Goal: Task Accomplishment & Management: Use online tool/utility

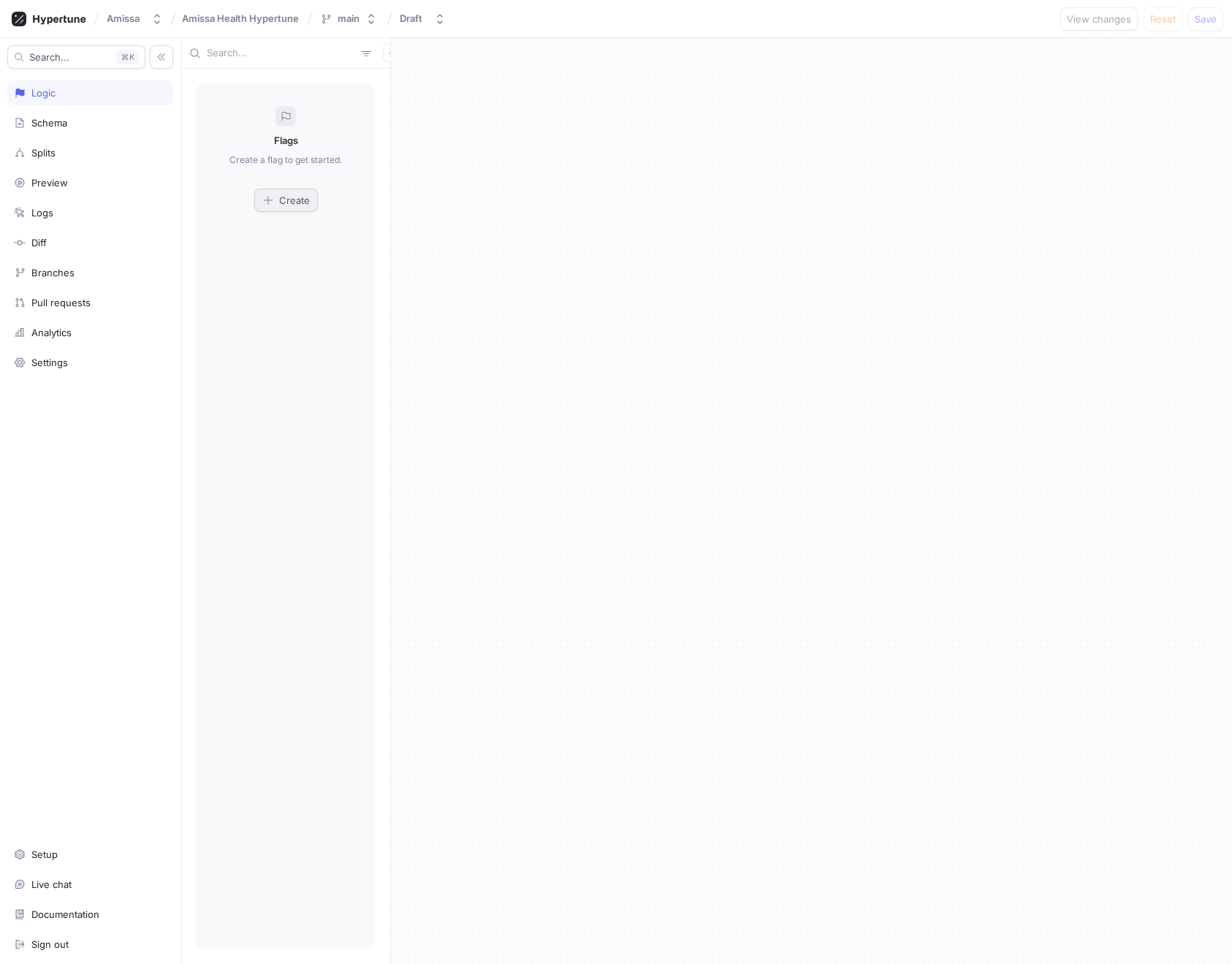
click at [292, 204] on span "Create" at bounding box center [294, 200] width 31 height 9
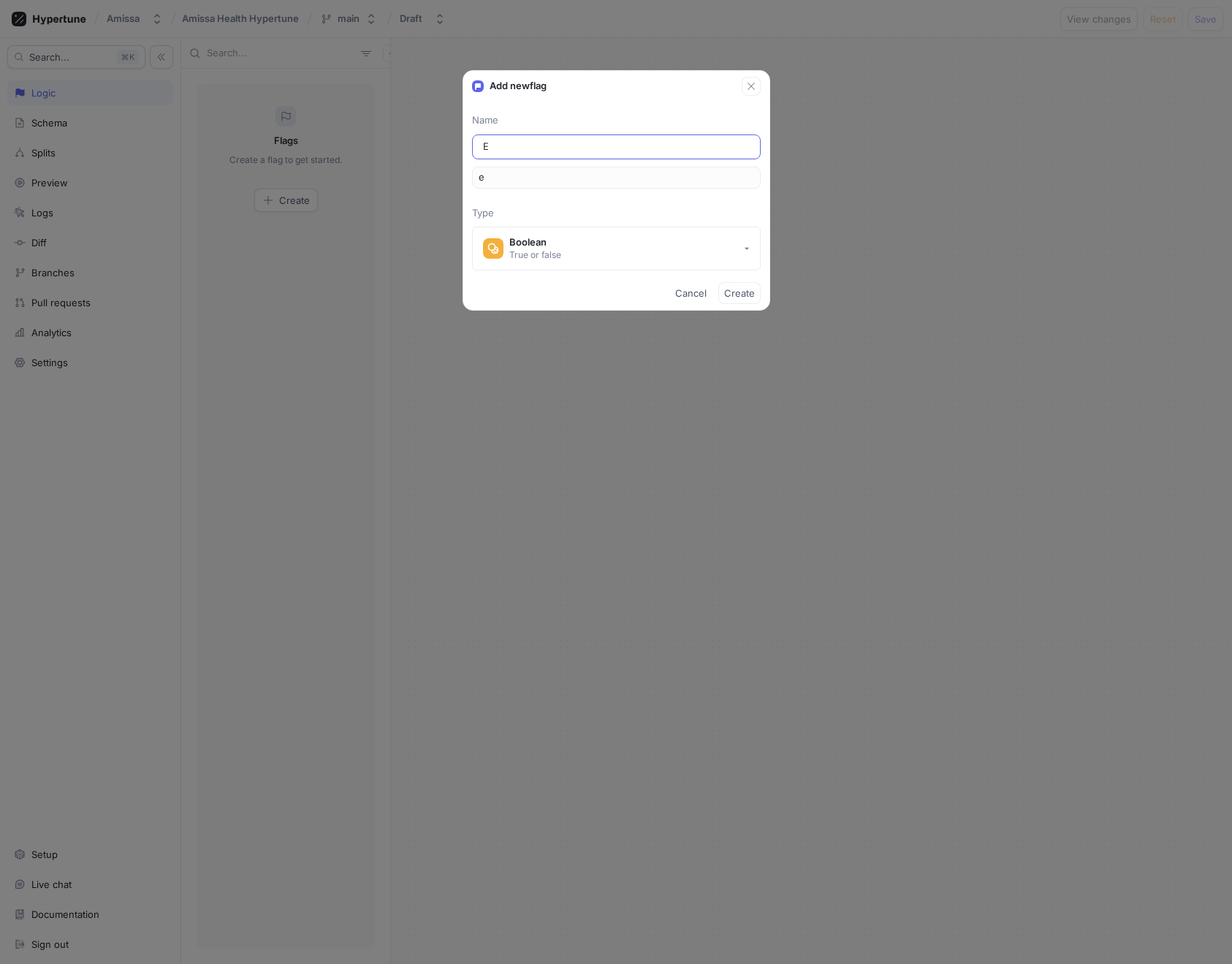
type input "En"
type input "en"
type input "Ena"
type input "ena"
type input "Enab"
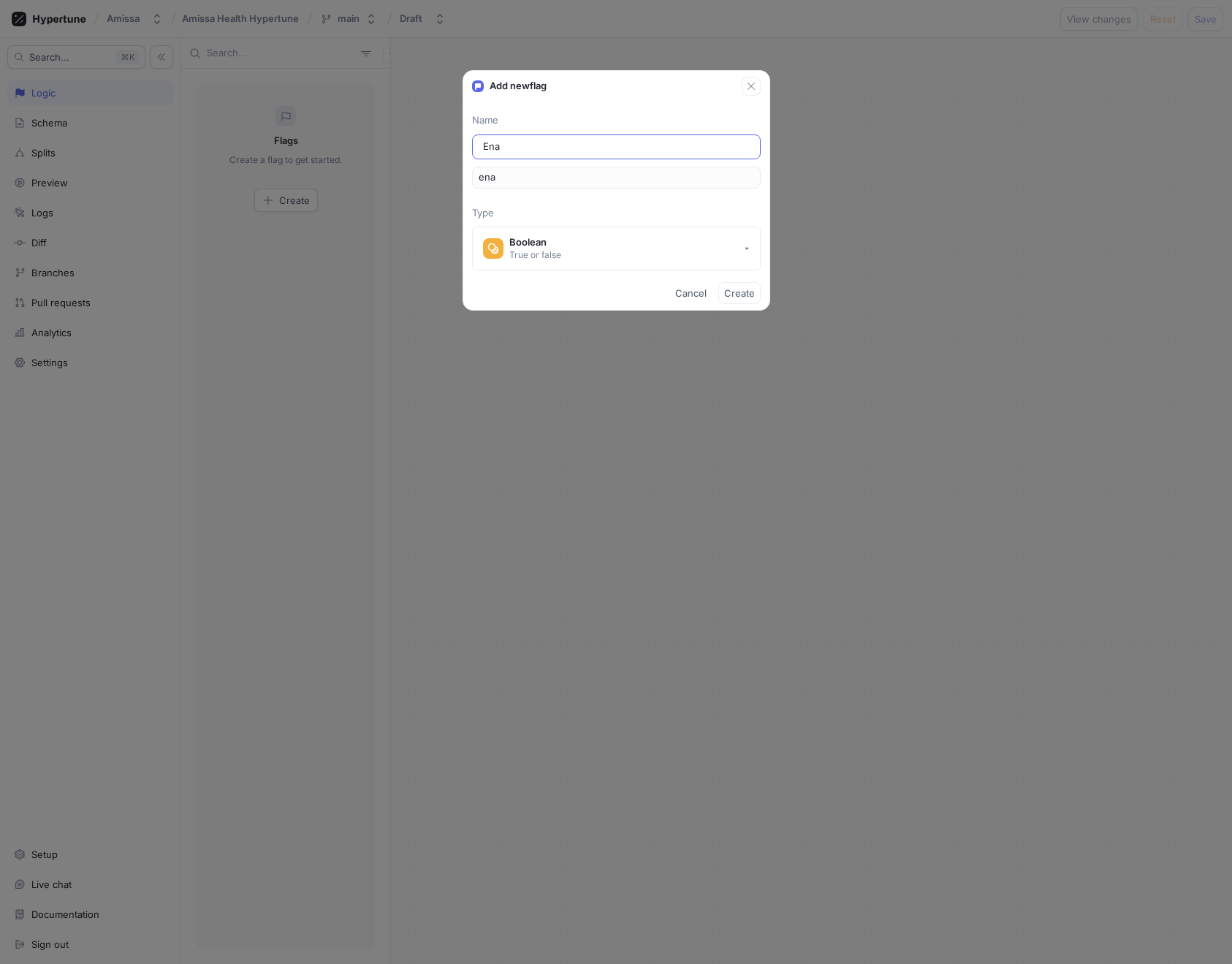
type input "enab"
type input "Enabl"
type input "enabl"
type input "Enable"
type input "enable"
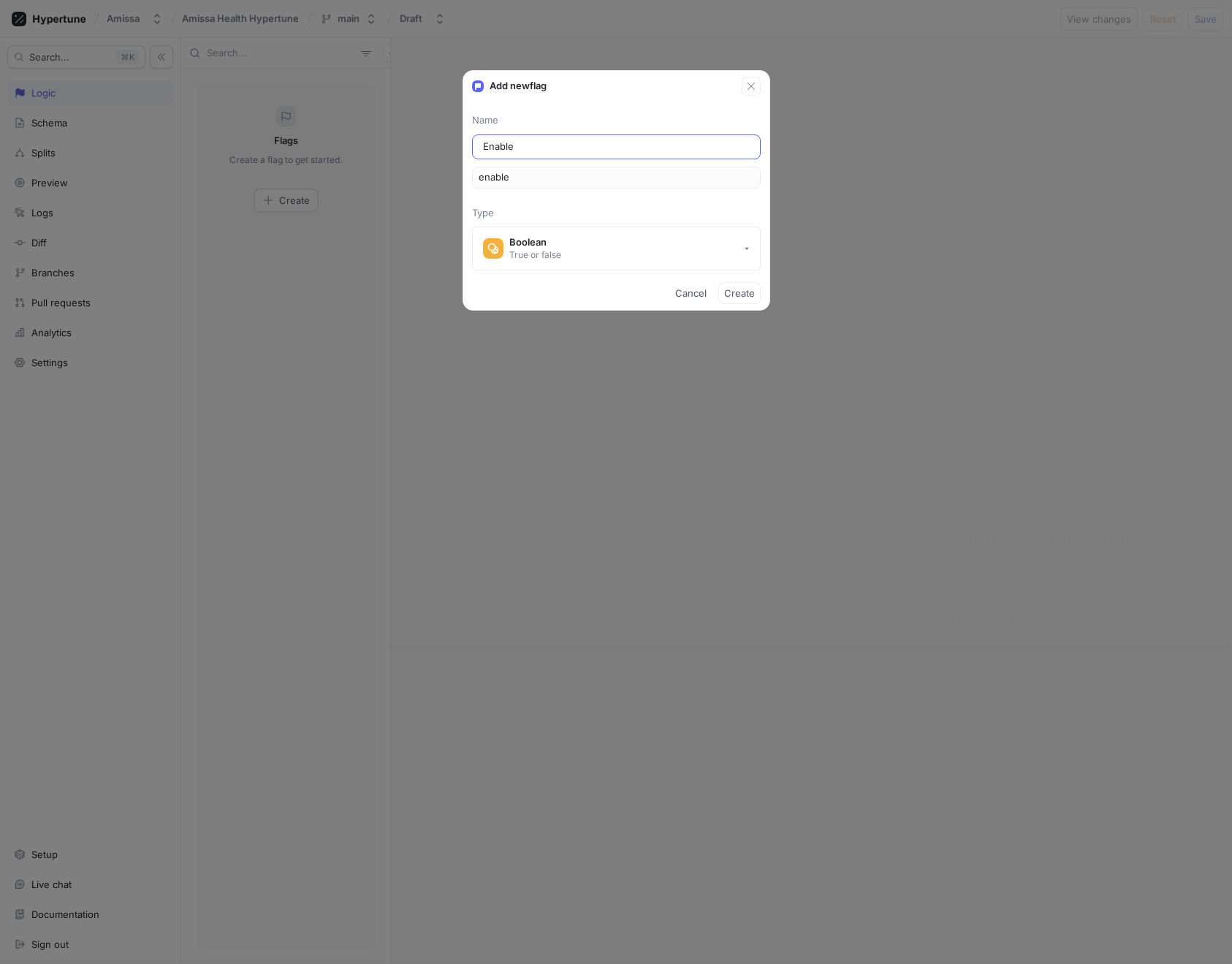
type input "Enable R"
type input "enableR"
type input "Enable Re"
type input "enableRe"
type input "Enable Res"
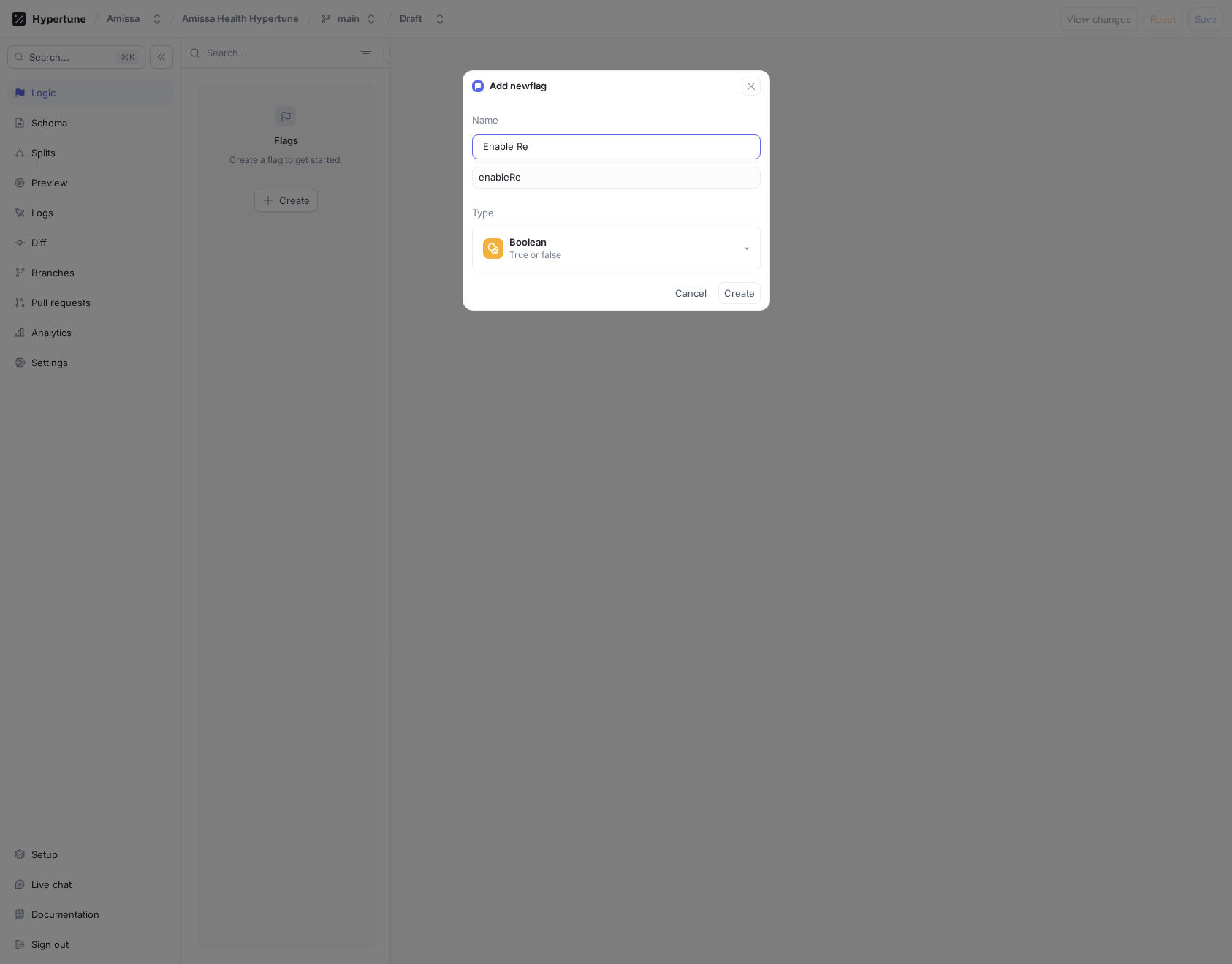
type input "enableRes"
type input "Enable Rese"
type input "enableRese"
type input "Enable Resea"
type input "enableResea"
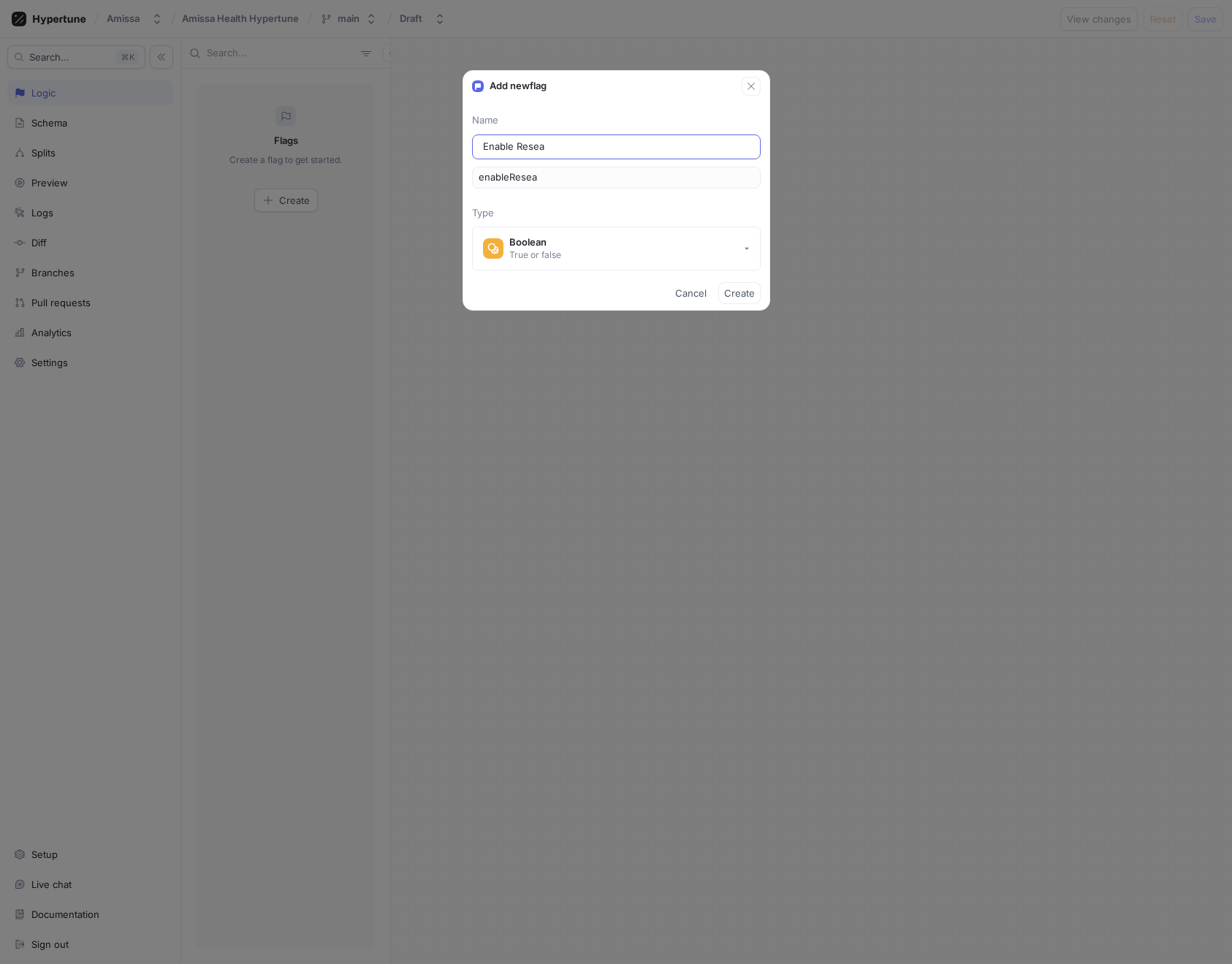
type input "Enable Resear"
type input "enableResear"
type input "Enable Researc"
type input "enableResearc"
type input "Enable Research"
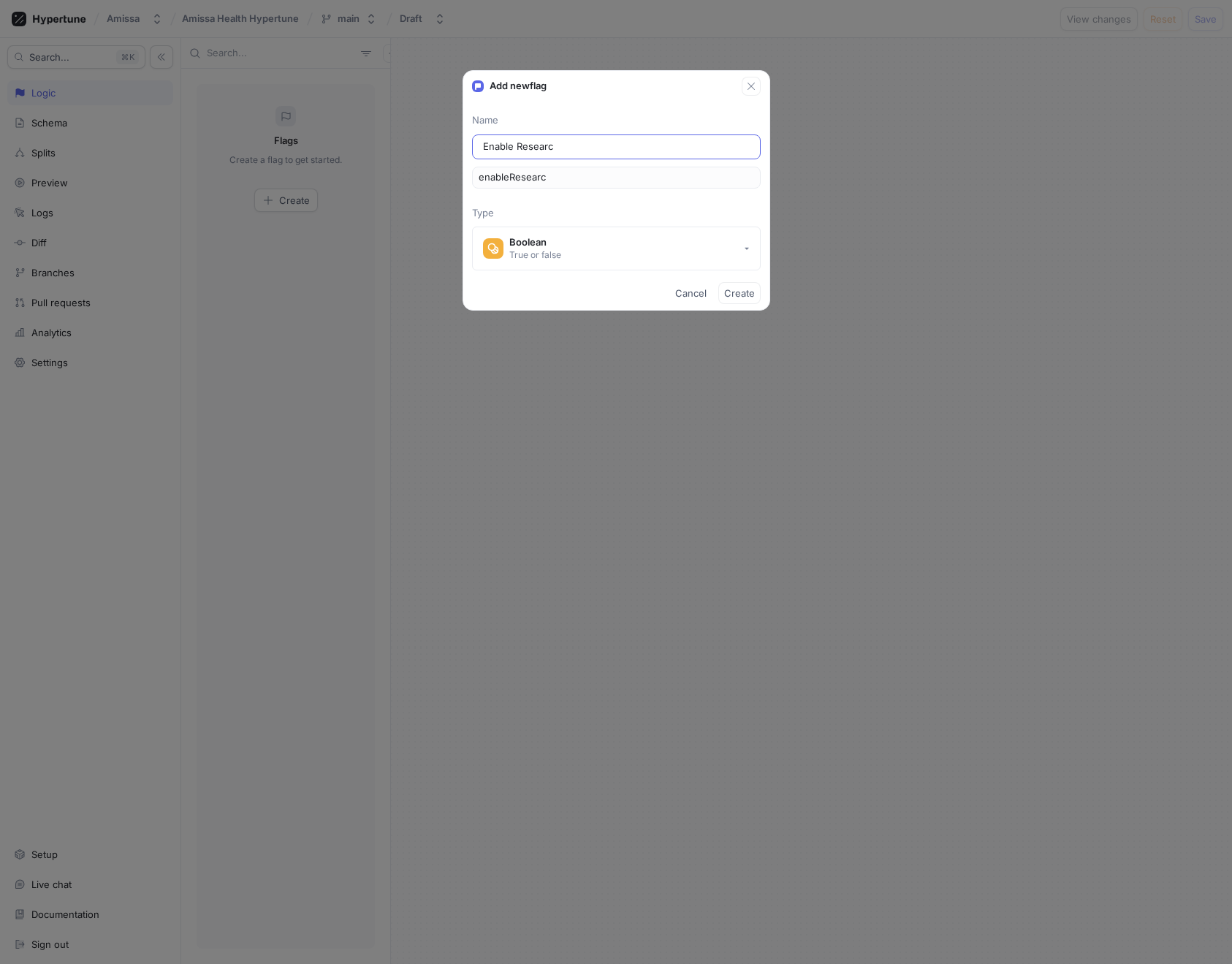
type input "enableResearch"
click at [731, 235] on button "Boolean True or false" at bounding box center [616, 249] width 289 height 44
type input "Enable Research"
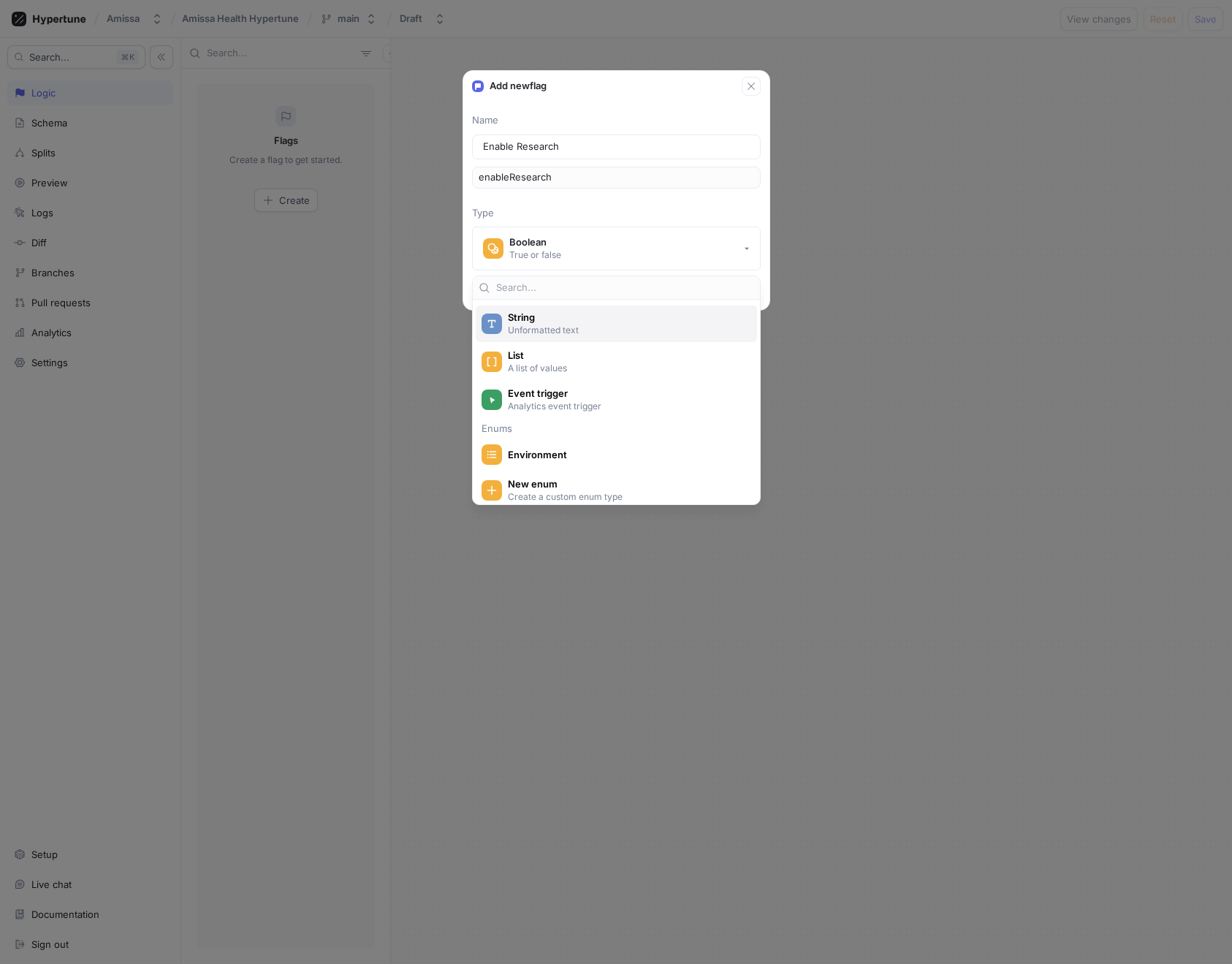
scroll to position [152, 0]
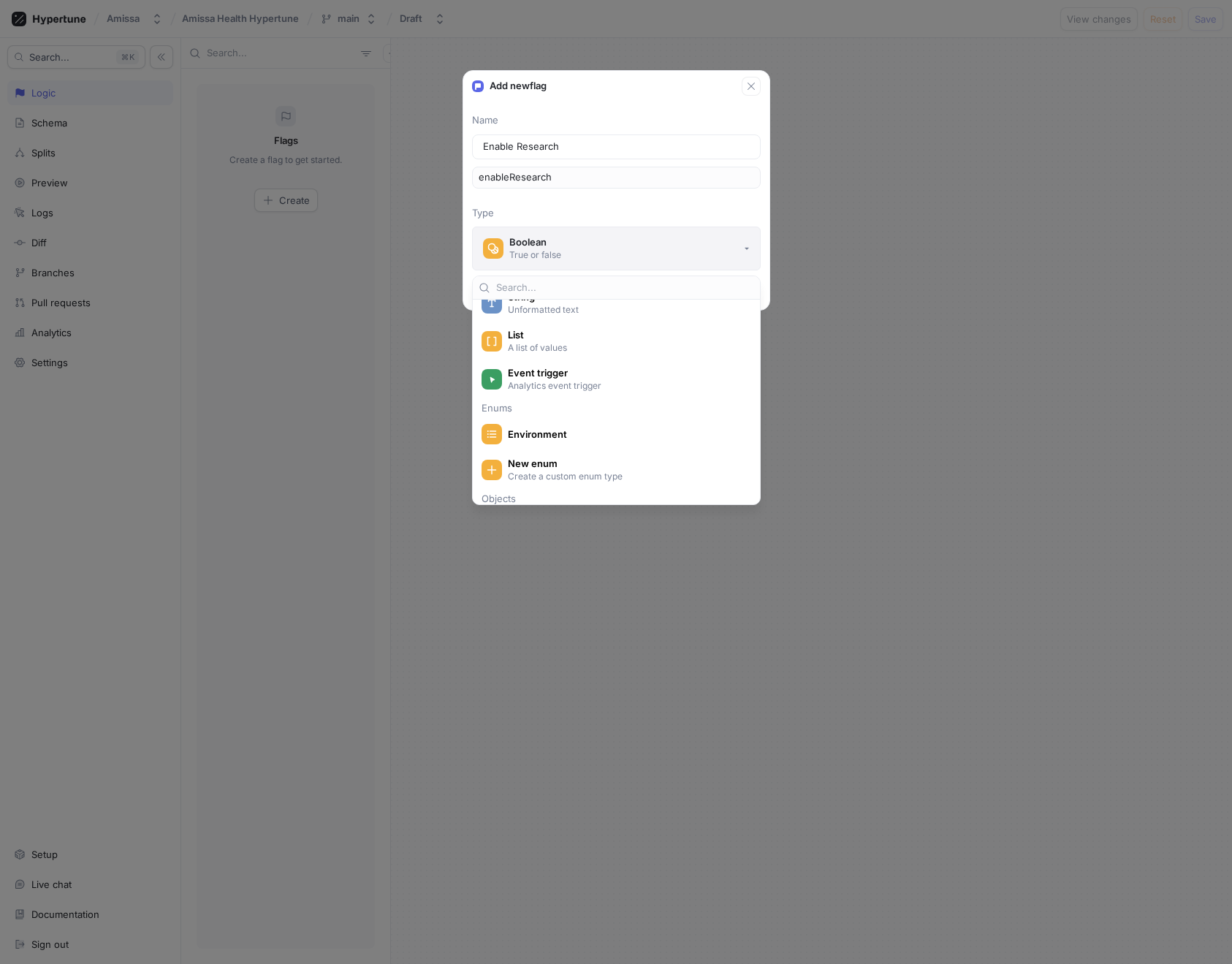
click at [715, 247] on button "Boolean True or false" at bounding box center [616, 249] width 289 height 44
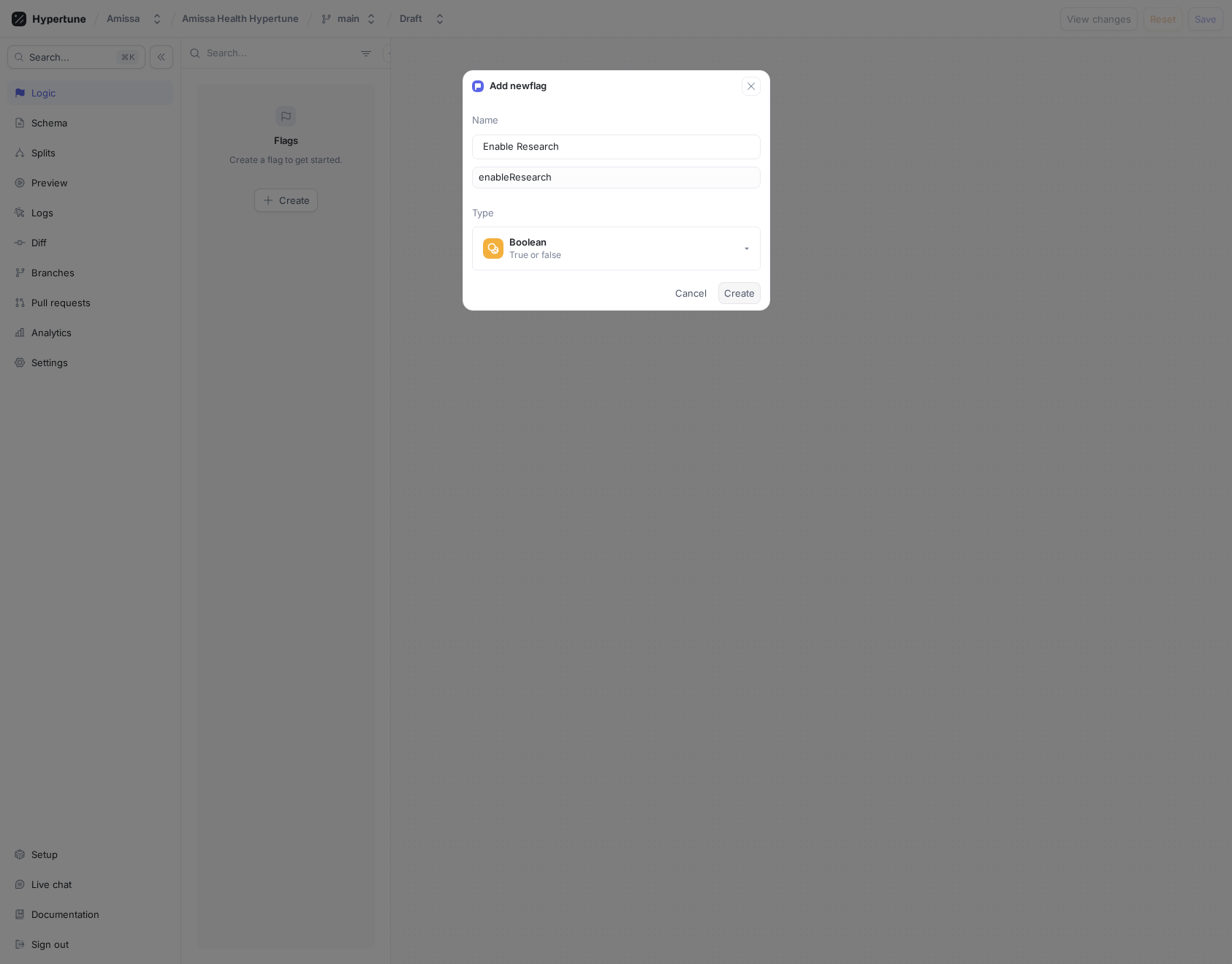
click at [749, 290] on span "Create" at bounding box center [740, 294] width 31 height 9
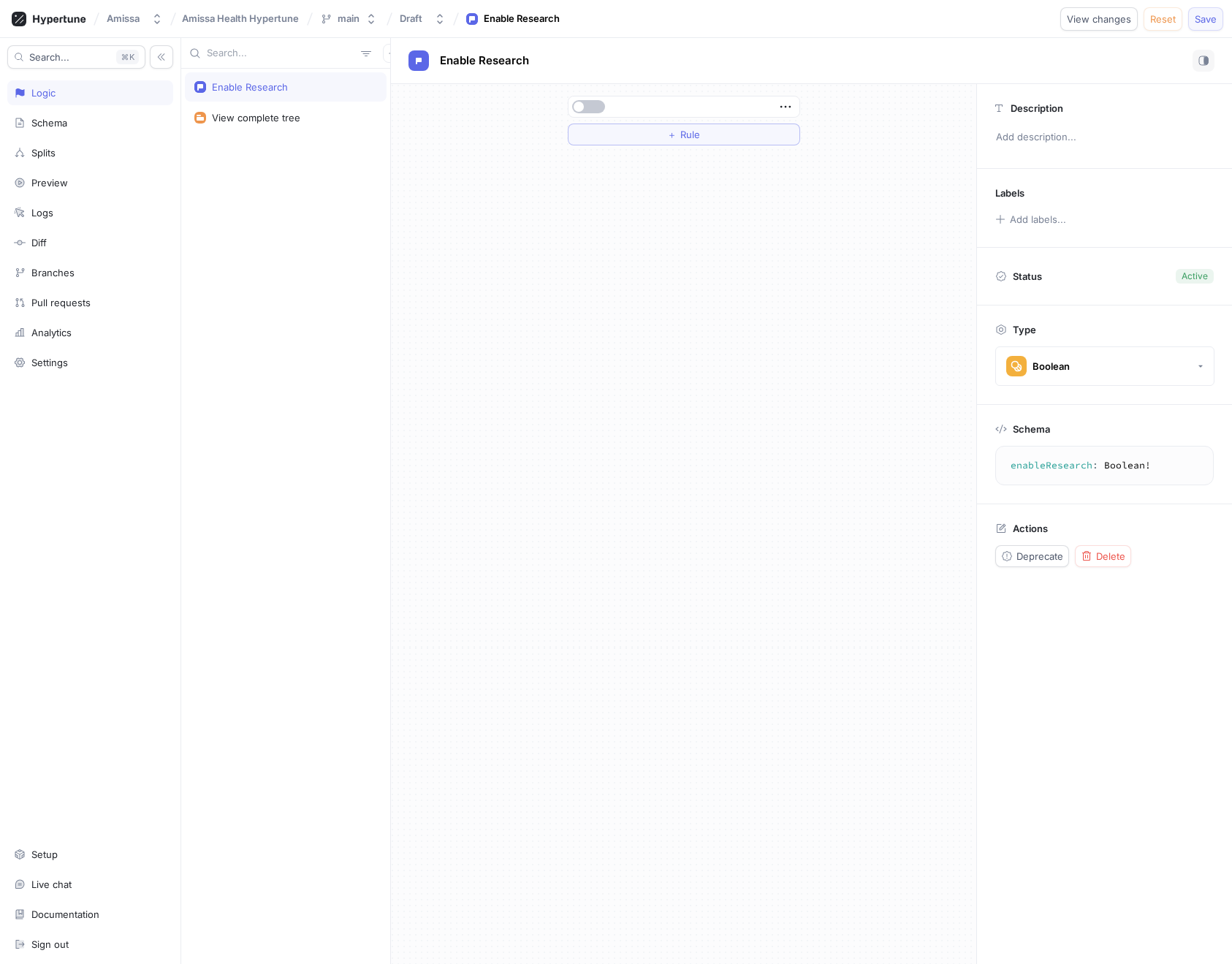
click at [1213, 17] on span "Save" at bounding box center [1206, 19] width 22 height 9
click at [296, 242] on div "Enable Research View complete tree" at bounding box center [285, 517] width 209 height 896
click at [248, 17] on span "Amissa Health Hypertune" at bounding box center [240, 19] width 117 height 11
click at [289, 399] on div "Enable Research View complete tree" at bounding box center [285, 517] width 209 height 896
click at [344, 24] on div "main" at bounding box center [348, 19] width 22 height 13
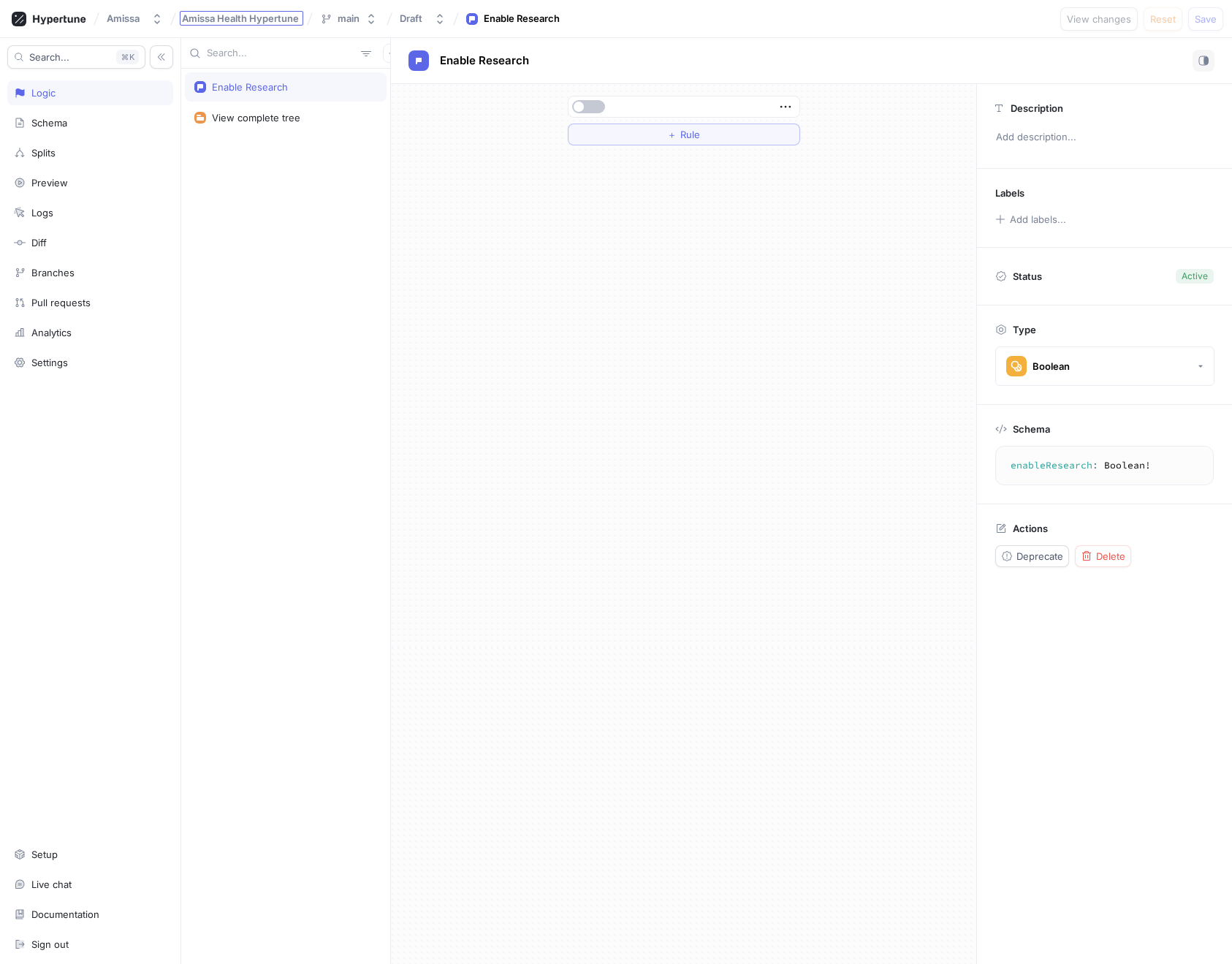
click at [263, 19] on span "Amissa Health Hypertune" at bounding box center [240, 19] width 117 height 11
click at [138, 16] on div "Amissa" at bounding box center [123, 19] width 33 height 13
click at [252, 19] on span "Amissa Health Hypertune" at bounding box center [240, 19] width 117 height 11
click at [38, 118] on div "Schema" at bounding box center [50, 123] width 36 height 12
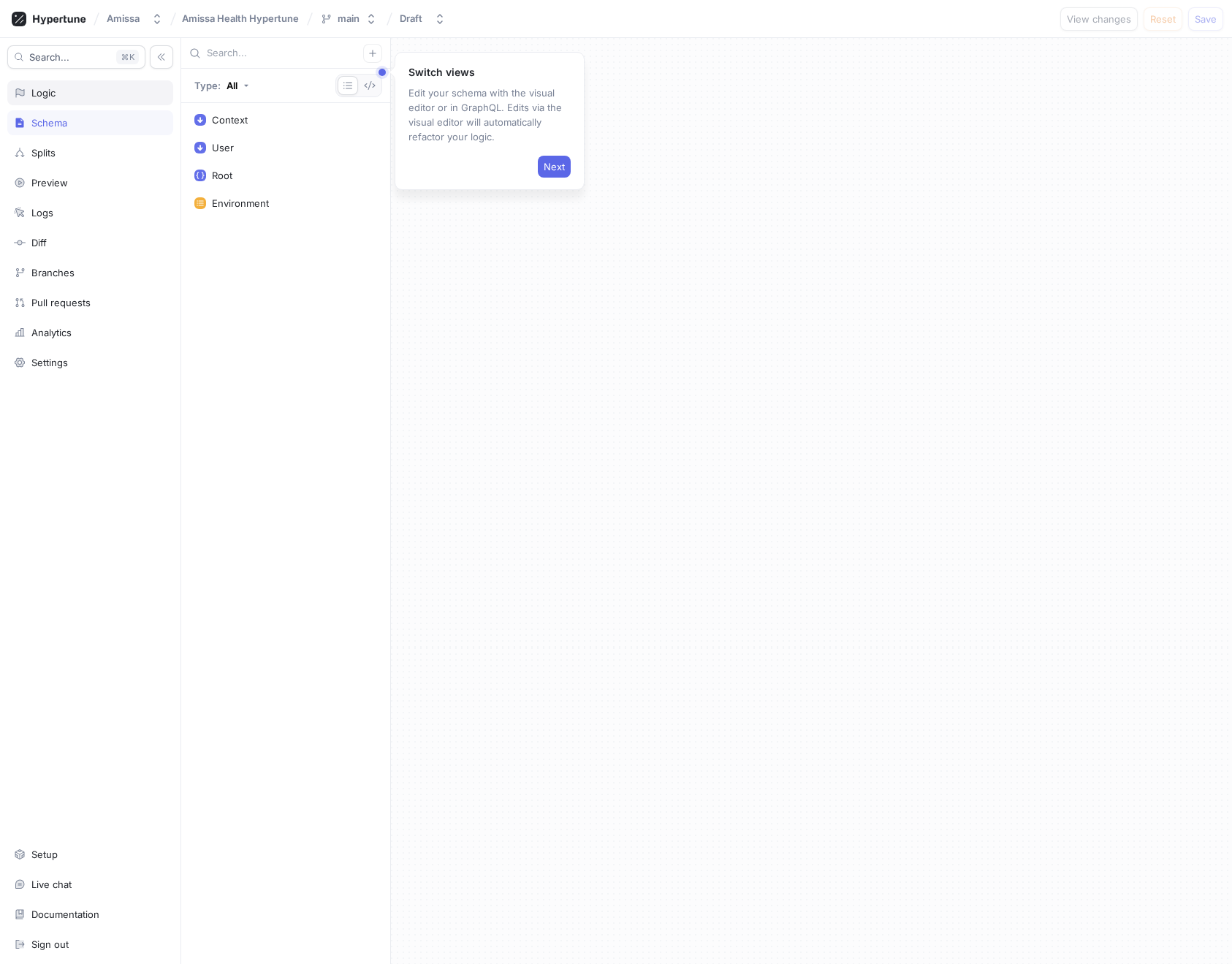
click at [44, 92] on div "Logic" at bounding box center [44, 93] width 24 height 12
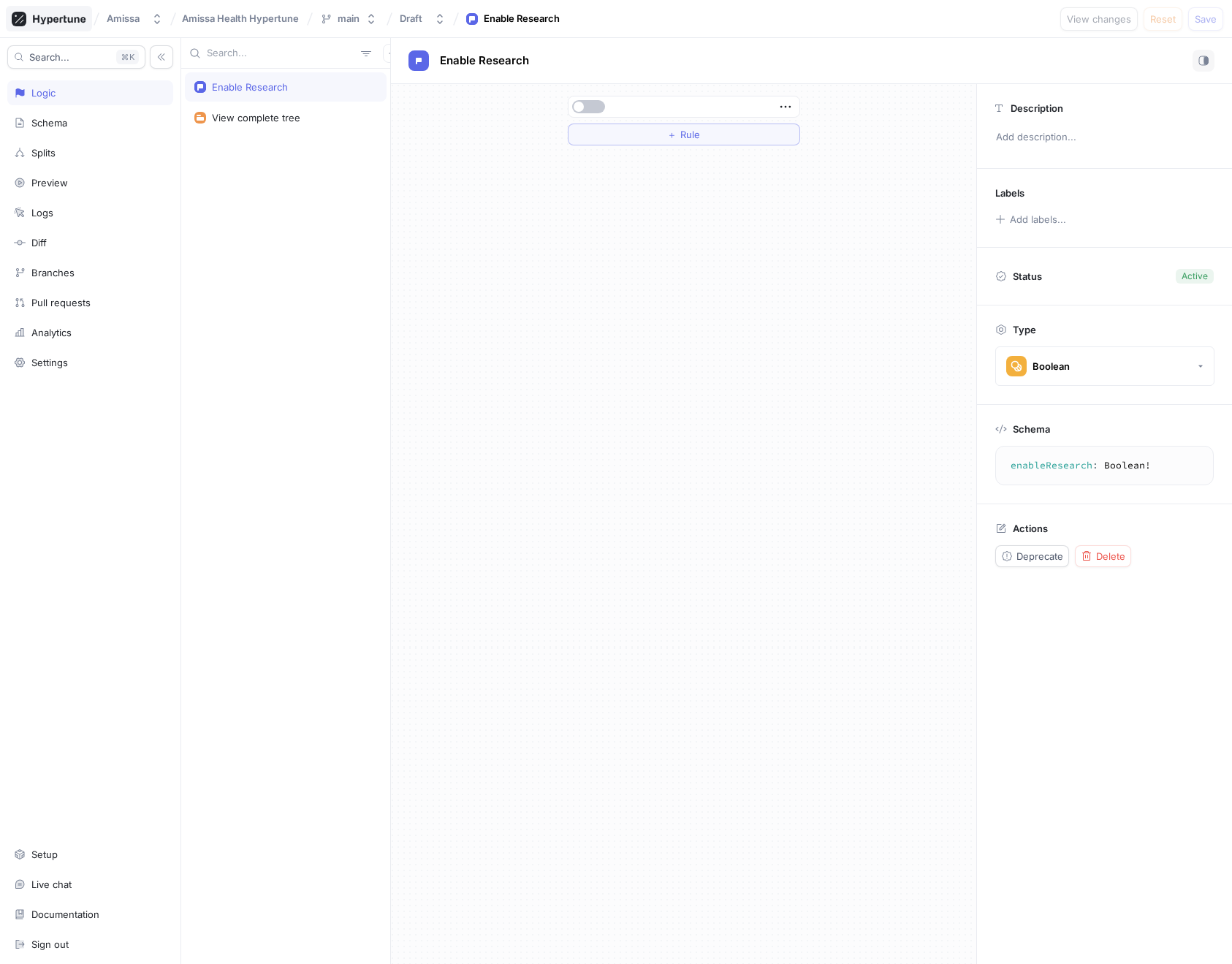
click at [50, 22] on icon at bounding box center [59, 19] width 53 height 10
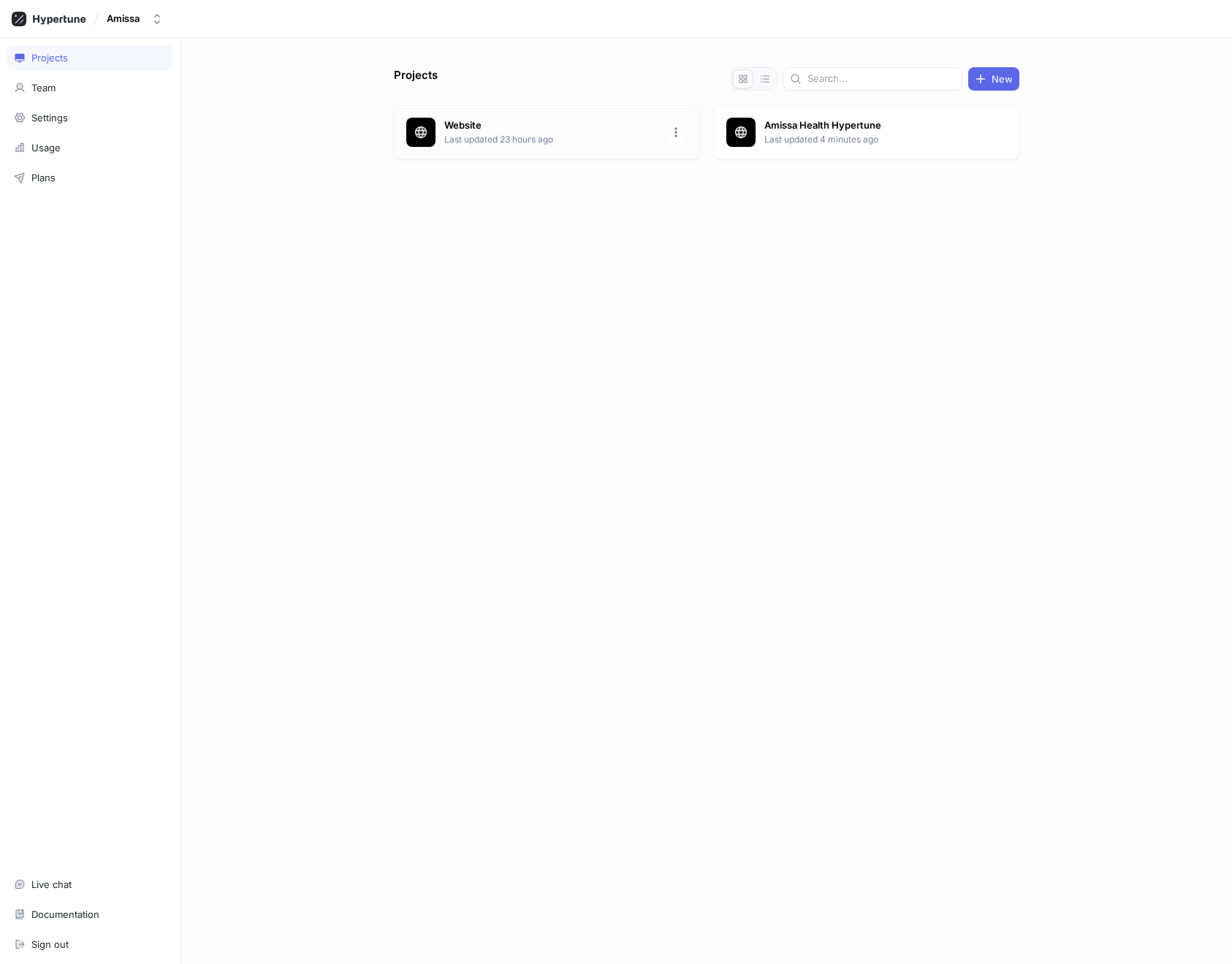
click at [612, 135] on p "Last updated 23 hours ago" at bounding box center [550, 140] width 212 height 14
click at [943, 146] on div "Amissa Health Hypertune Last updated 4 minutes ago" at bounding box center [866, 132] width 306 height 54
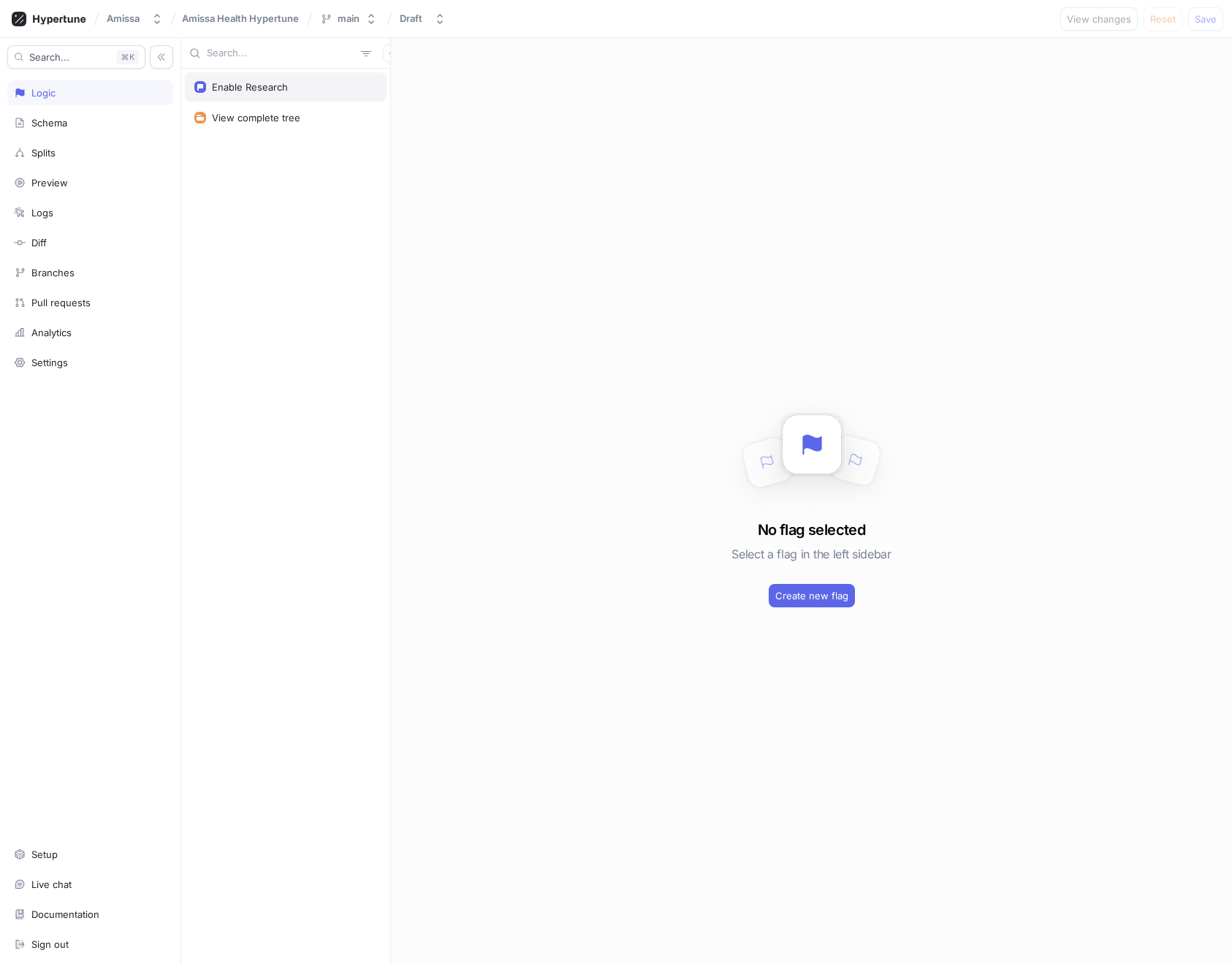
click at [263, 83] on div "Enable Research" at bounding box center [249, 87] width 76 height 12
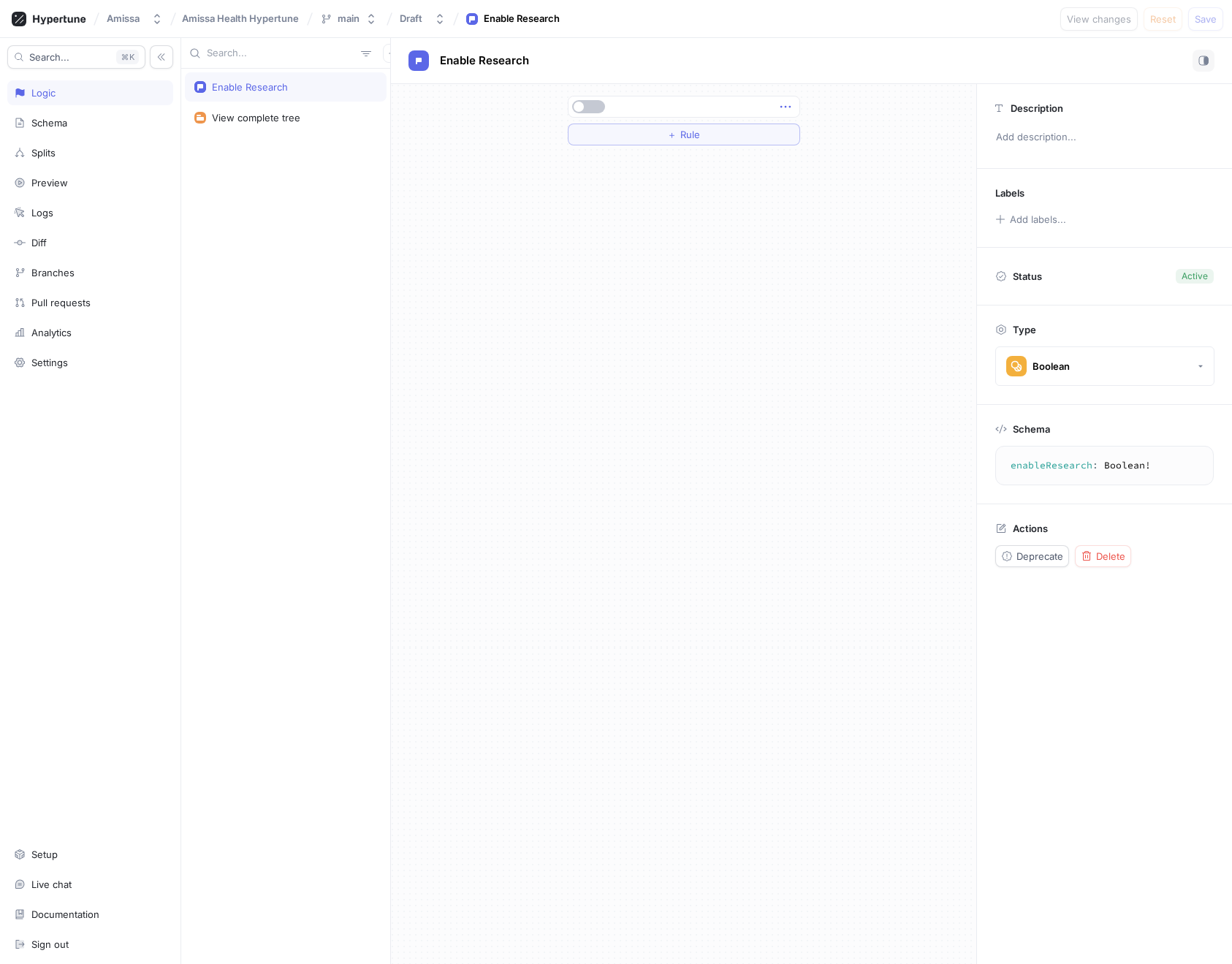
click at [788, 110] on icon "button" at bounding box center [785, 106] width 16 height 16
click at [785, 106] on icon "button" at bounding box center [785, 107] width 11 height 2
click at [1206, 51] on button "button" at bounding box center [1203, 60] width 22 height 22
click at [1203, 60] on icon "button" at bounding box center [1204, 61] width 11 height 11
click at [592, 107] on button "button" at bounding box center [589, 107] width 33 height 14
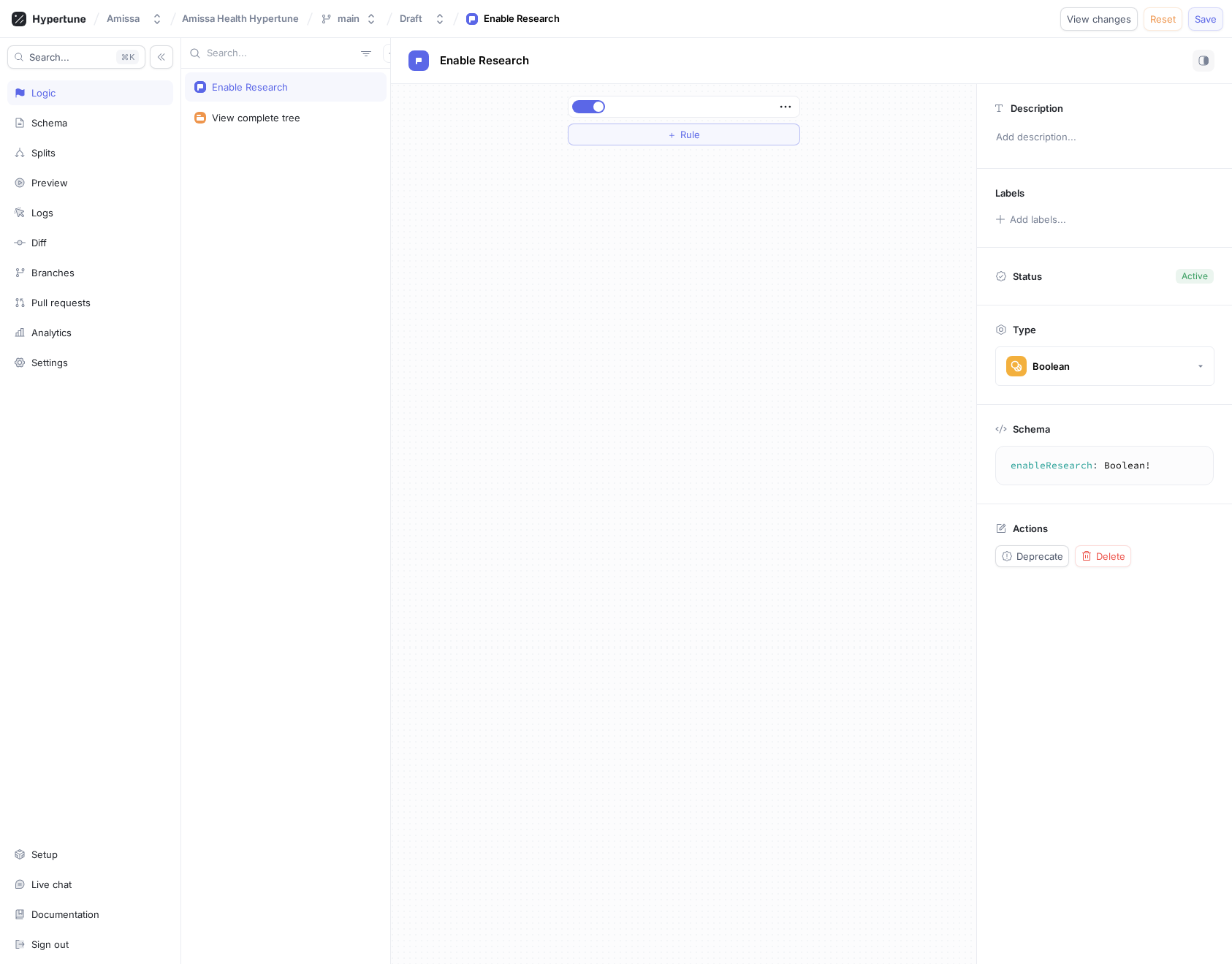
click at [1210, 20] on span "Save" at bounding box center [1206, 19] width 22 height 9
click at [256, 119] on div "View complete tree" at bounding box center [256, 118] width 89 height 12
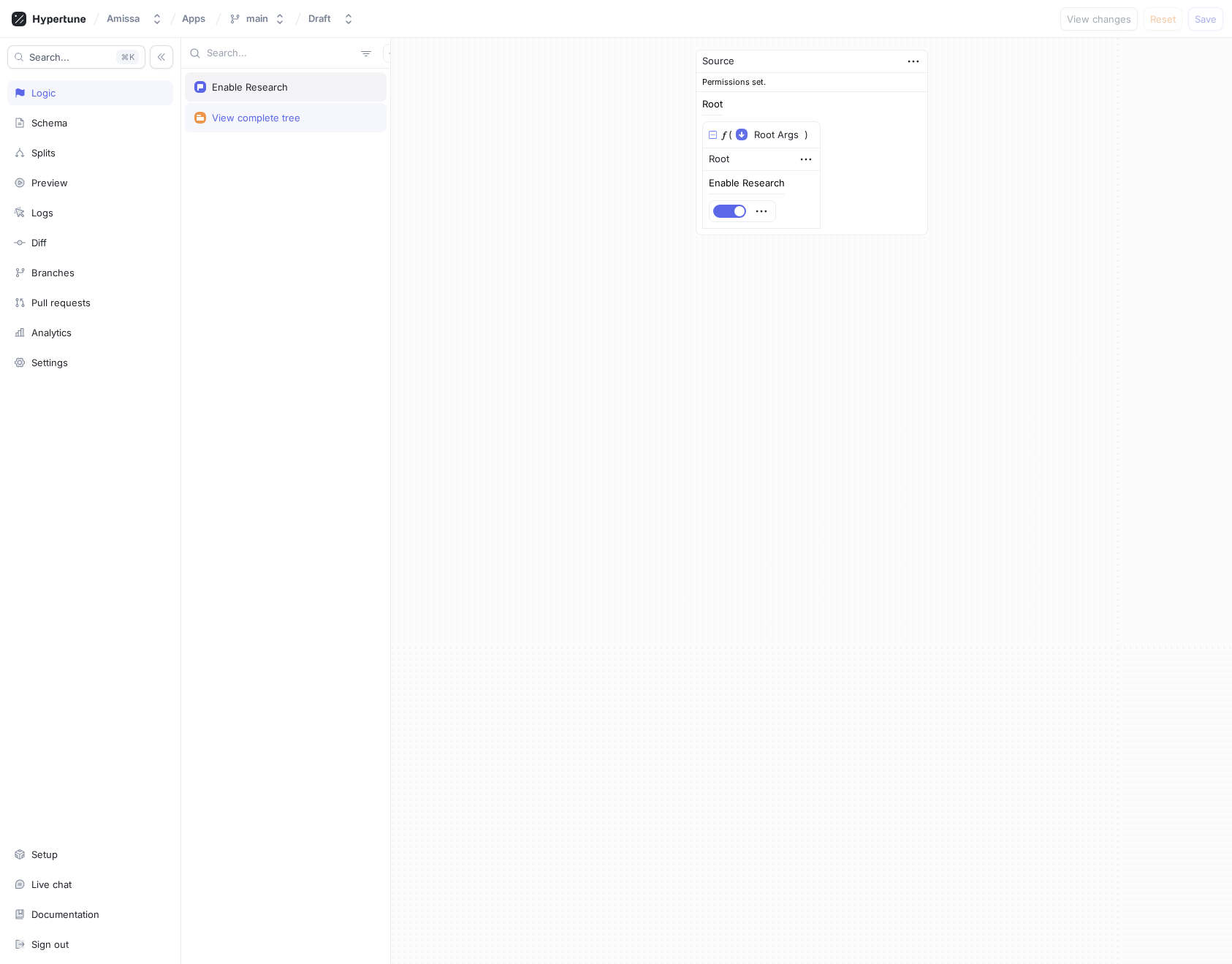
click at [251, 96] on div "Enable Research" at bounding box center [285, 86] width 202 height 29
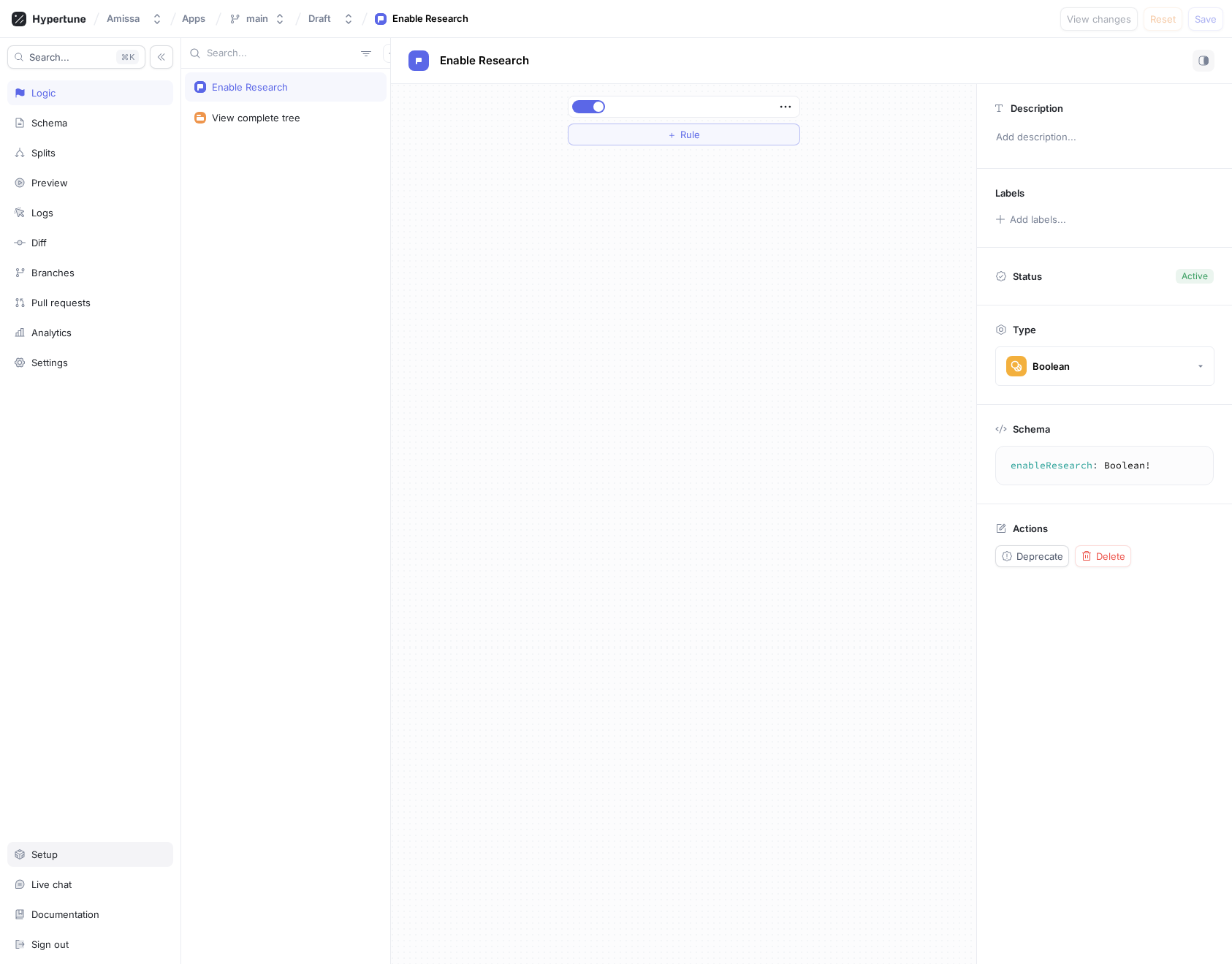
click at [60, 853] on div "Setup" at bounding box center [89, 854] width 152 height 12
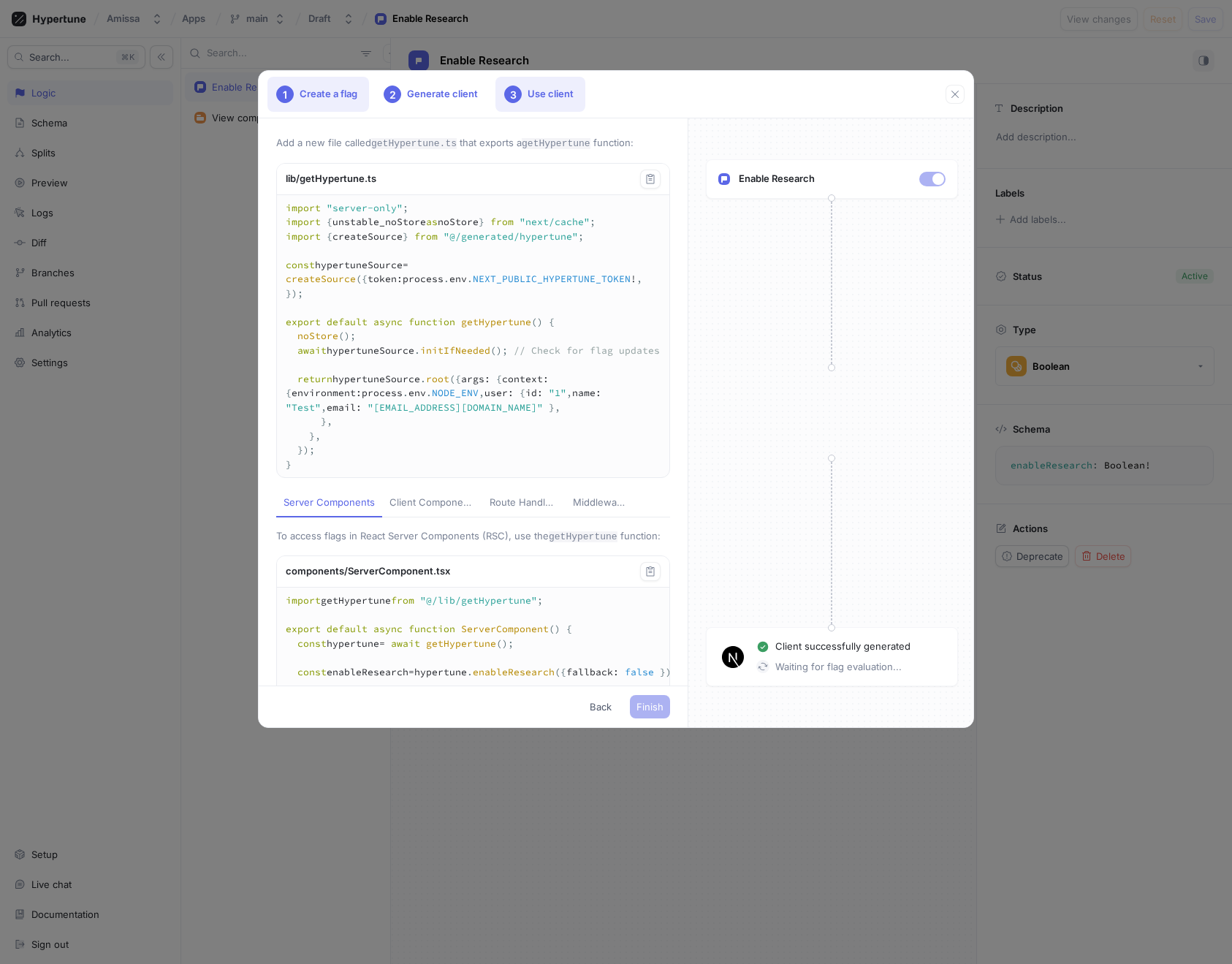
click at [330, 97] on div "1 Create a flag" at bounding box center [318, 94] width 101 height 35
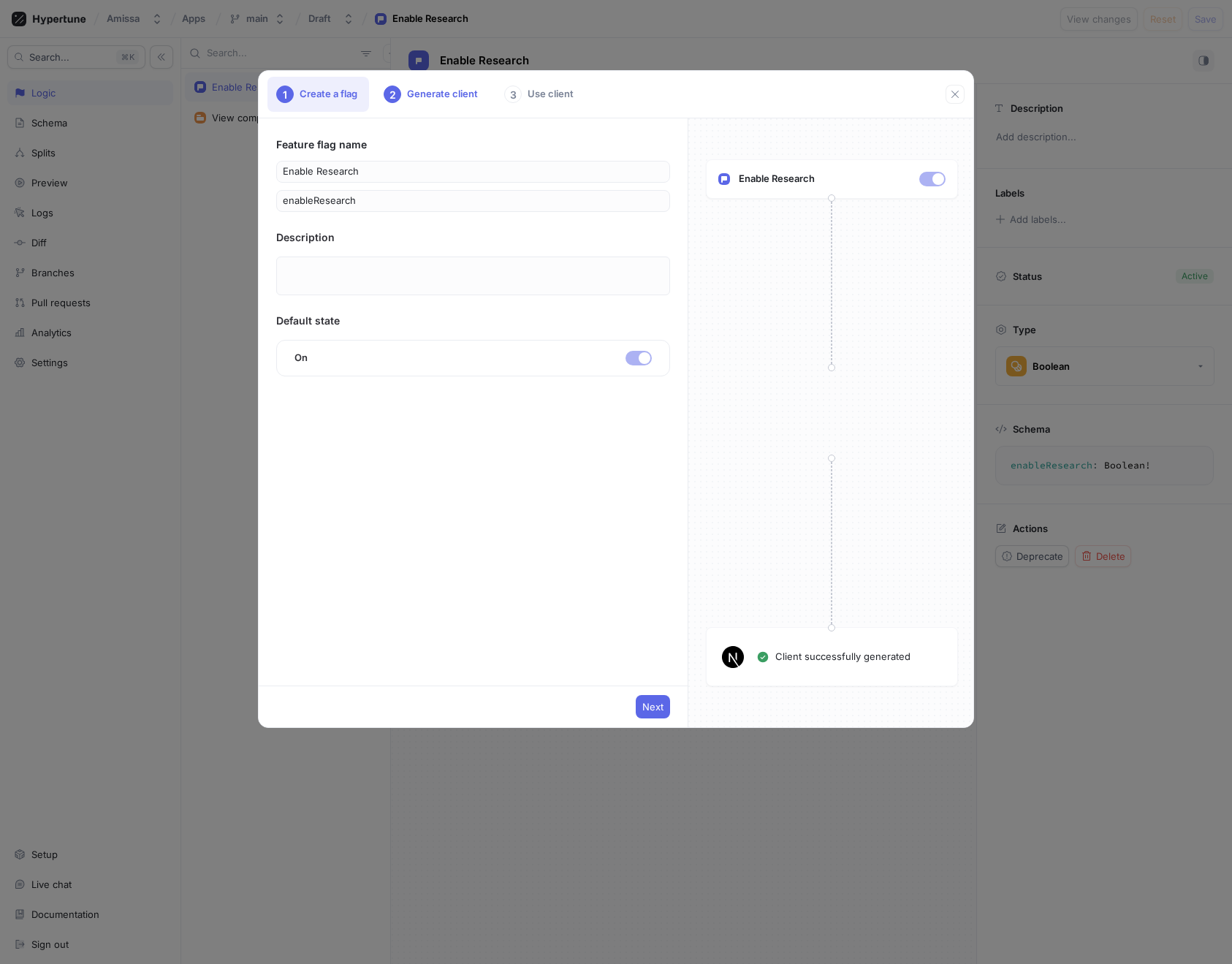
click at [438, 456] on div "Feature flag name Enable Research enableResearch Description Default state On N…" at bounding box center [473, 402] width 429 height 567
click at [650, 705] on span "Next" at bounding box center [653, 707] width 21 height 9
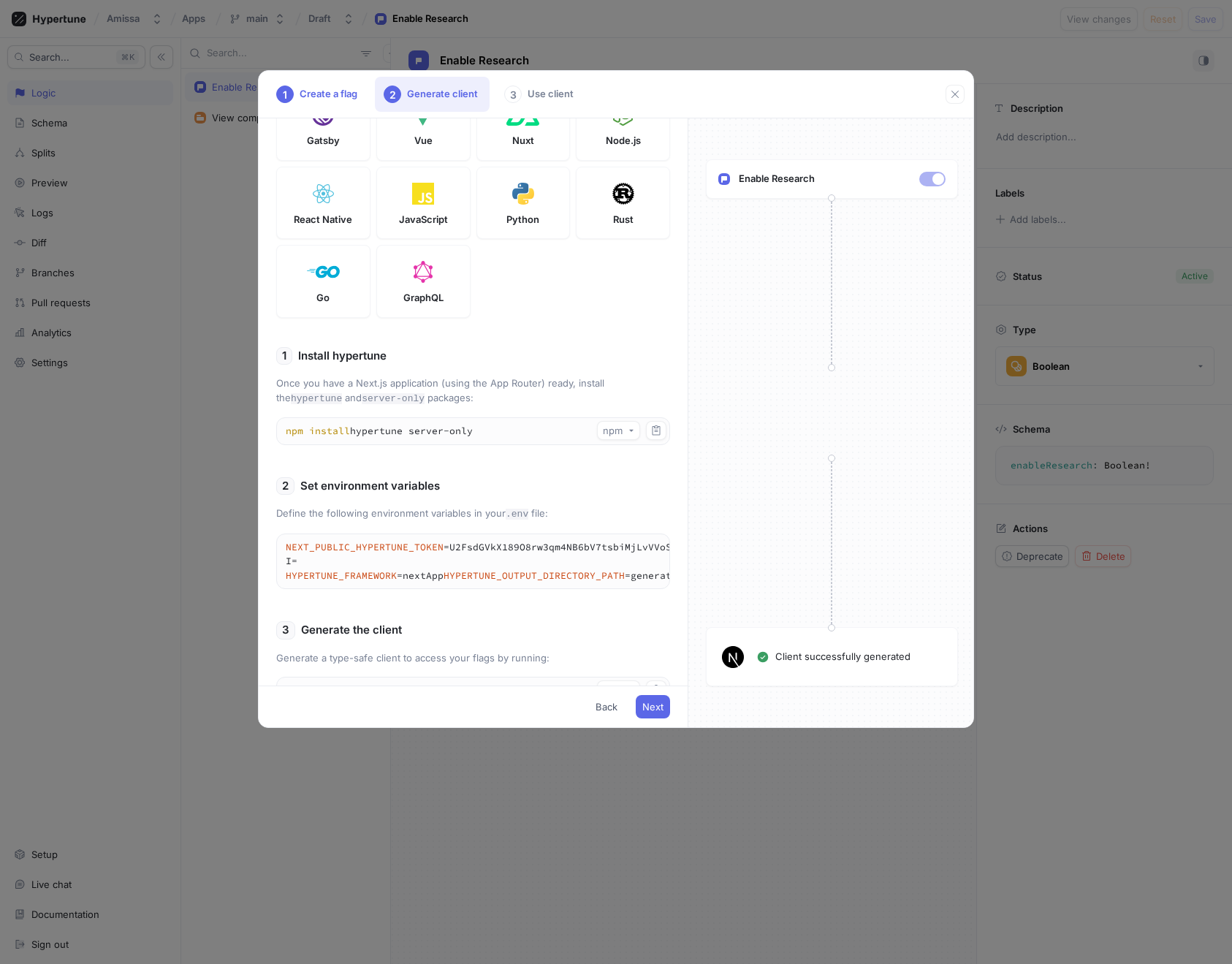
scroll to position [181, 0]
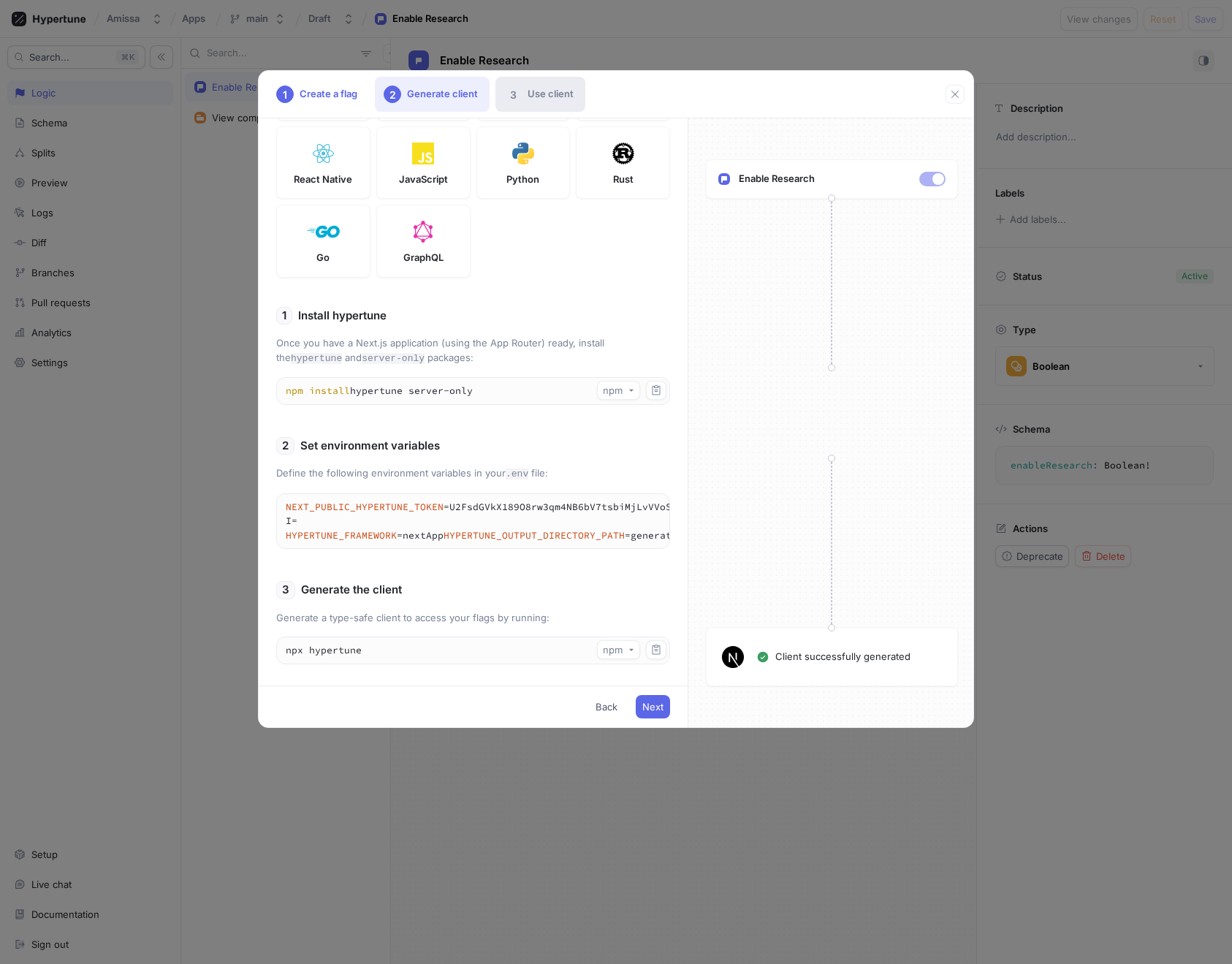
click at [530, 96] on div "3 Use client" at bounding box center [541, 94] width 90 height 35
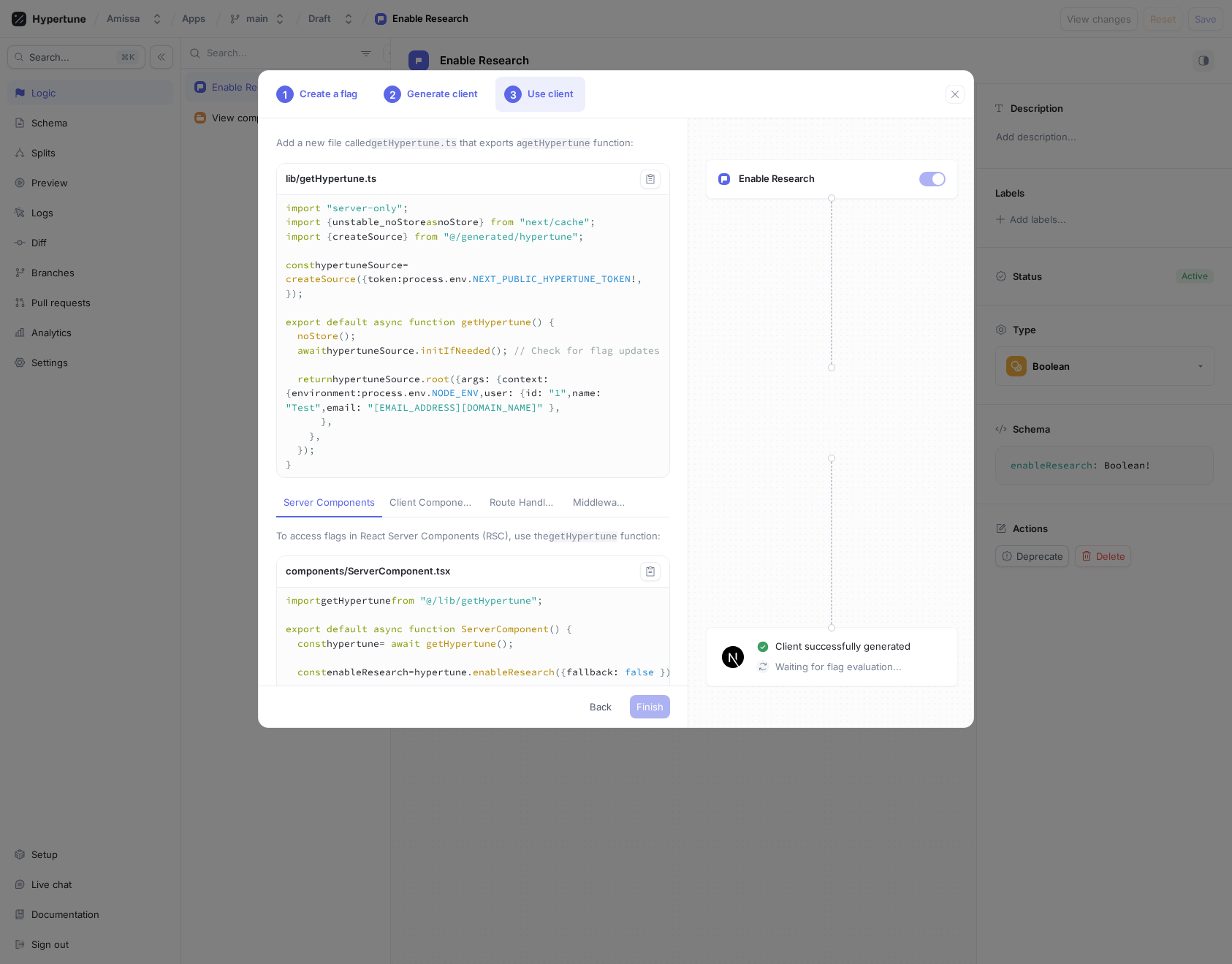
click at [764, 666] on icon at bounding box center [763, 667] width 11 height 11
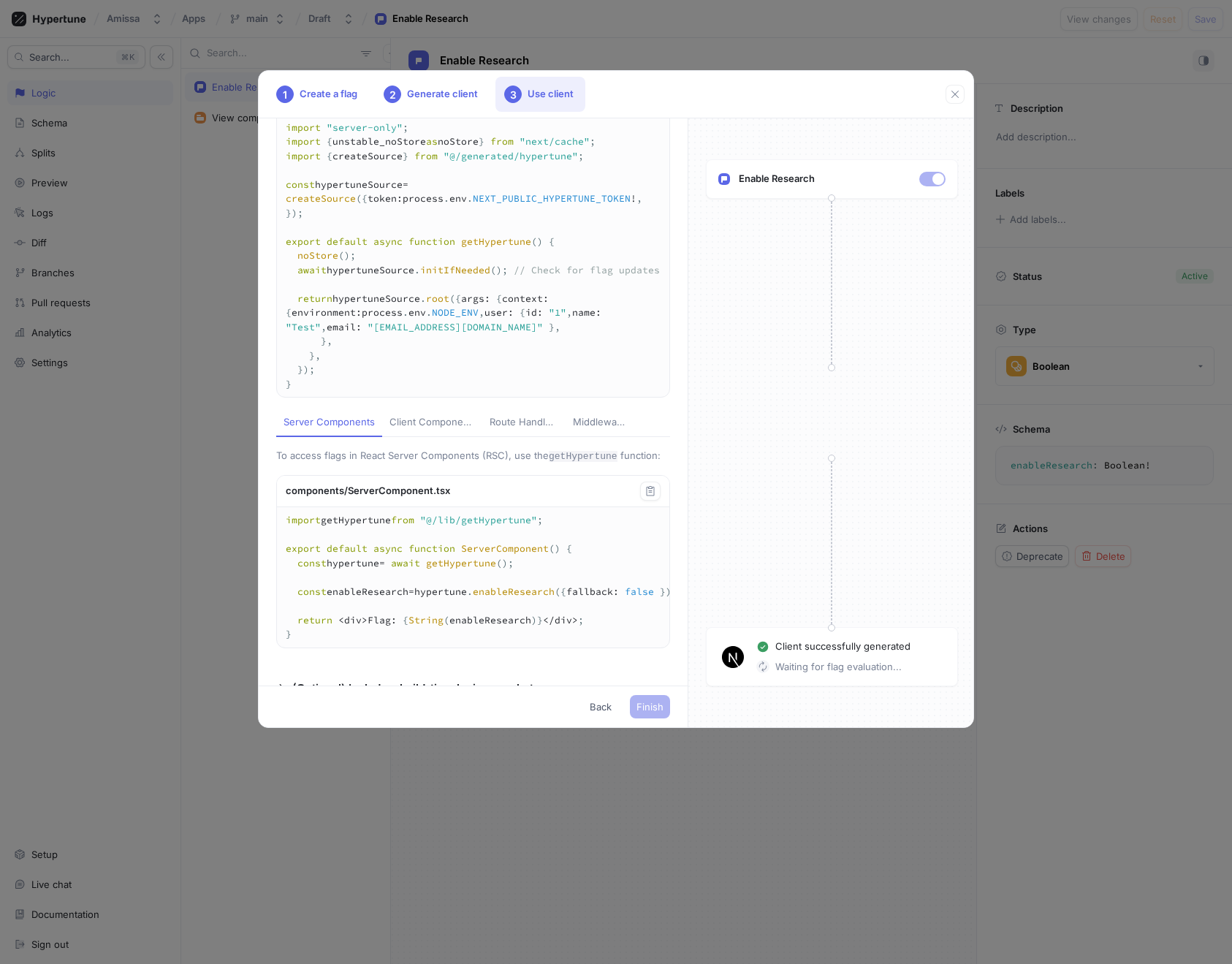
scroll to position [197, 0]
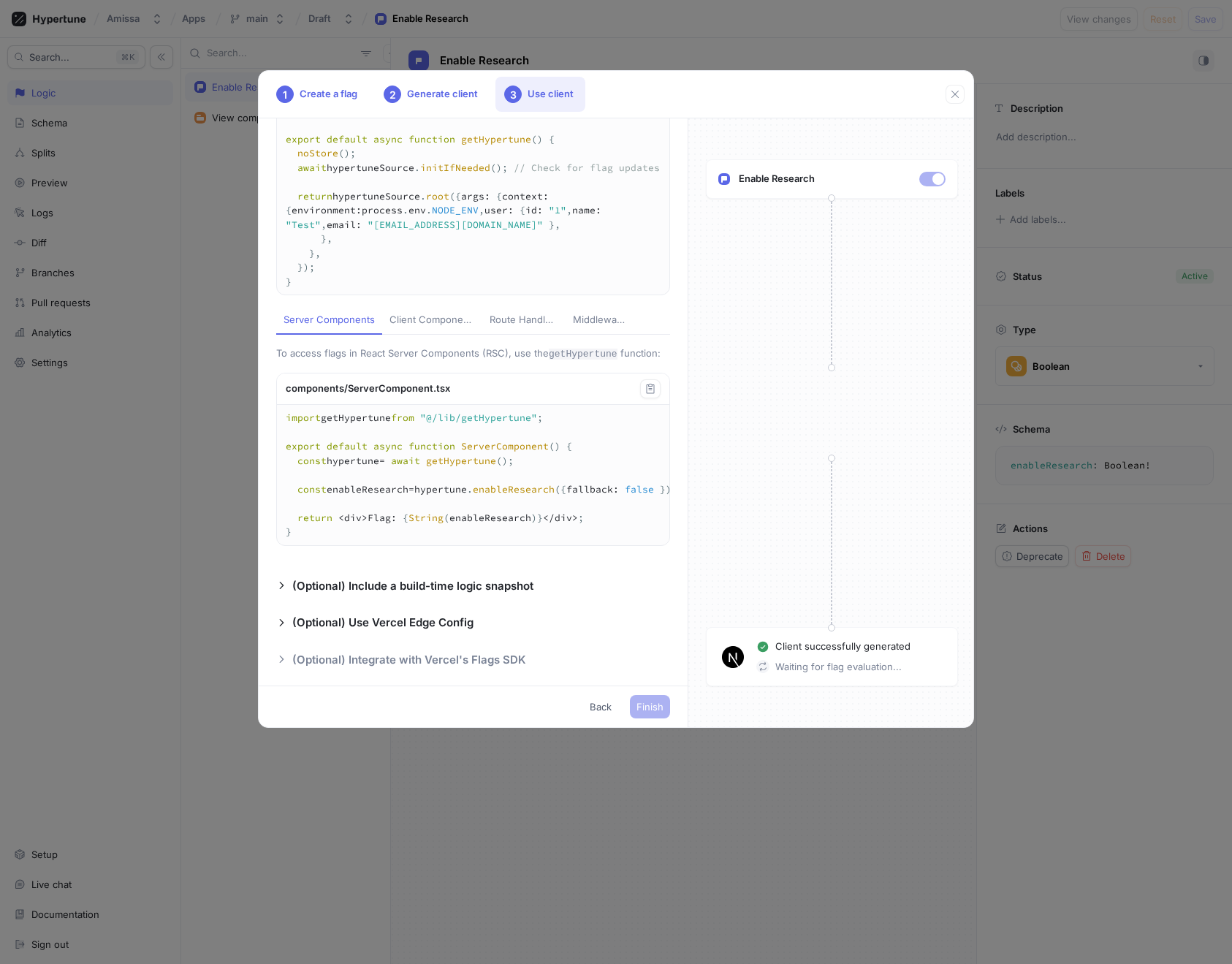
click at [354, 663] on p "(Optional) Integrate with Vercel's Flags SDK" at bounding box center [409, 660] width 234 height 17
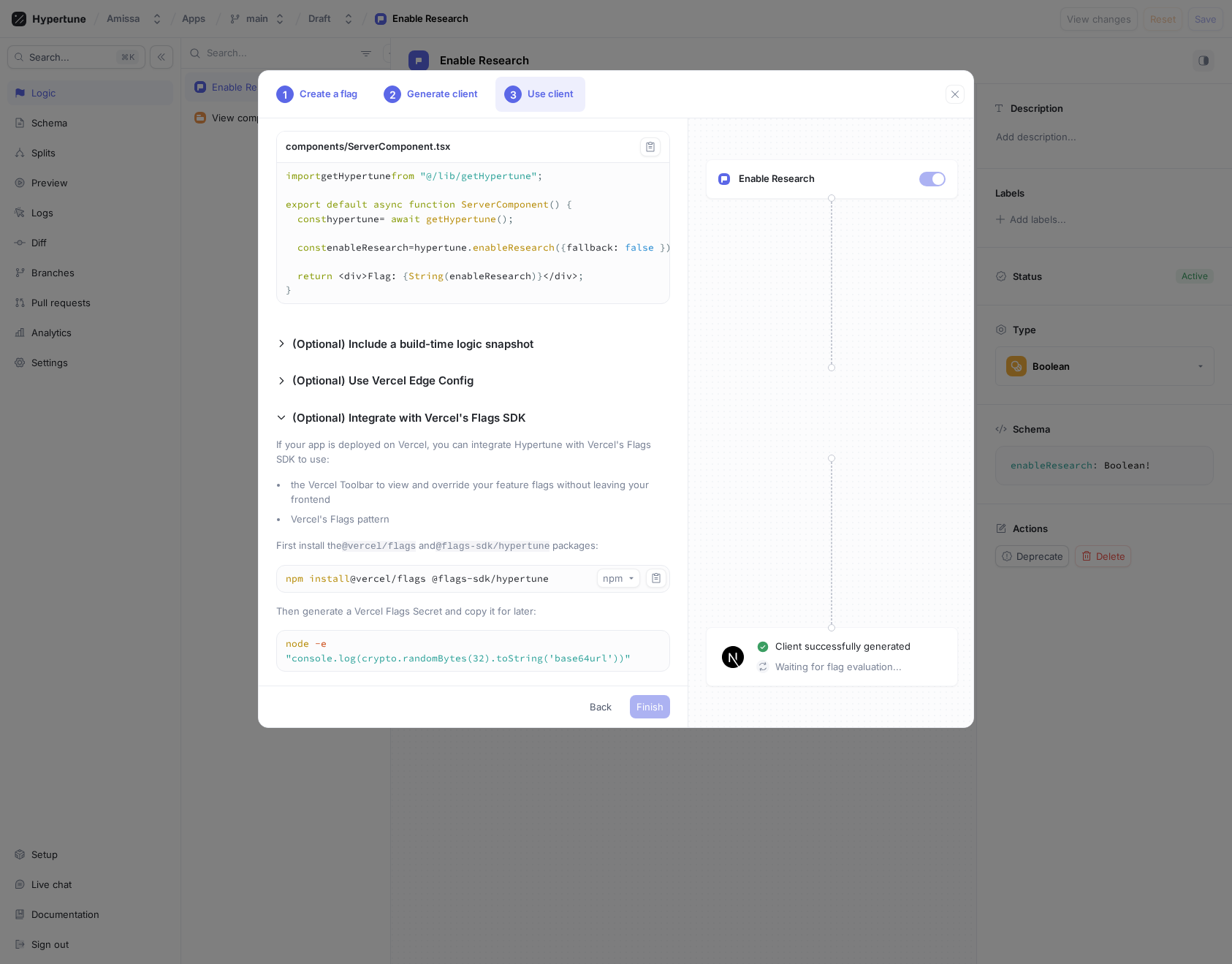
scroll to position [501, 0]
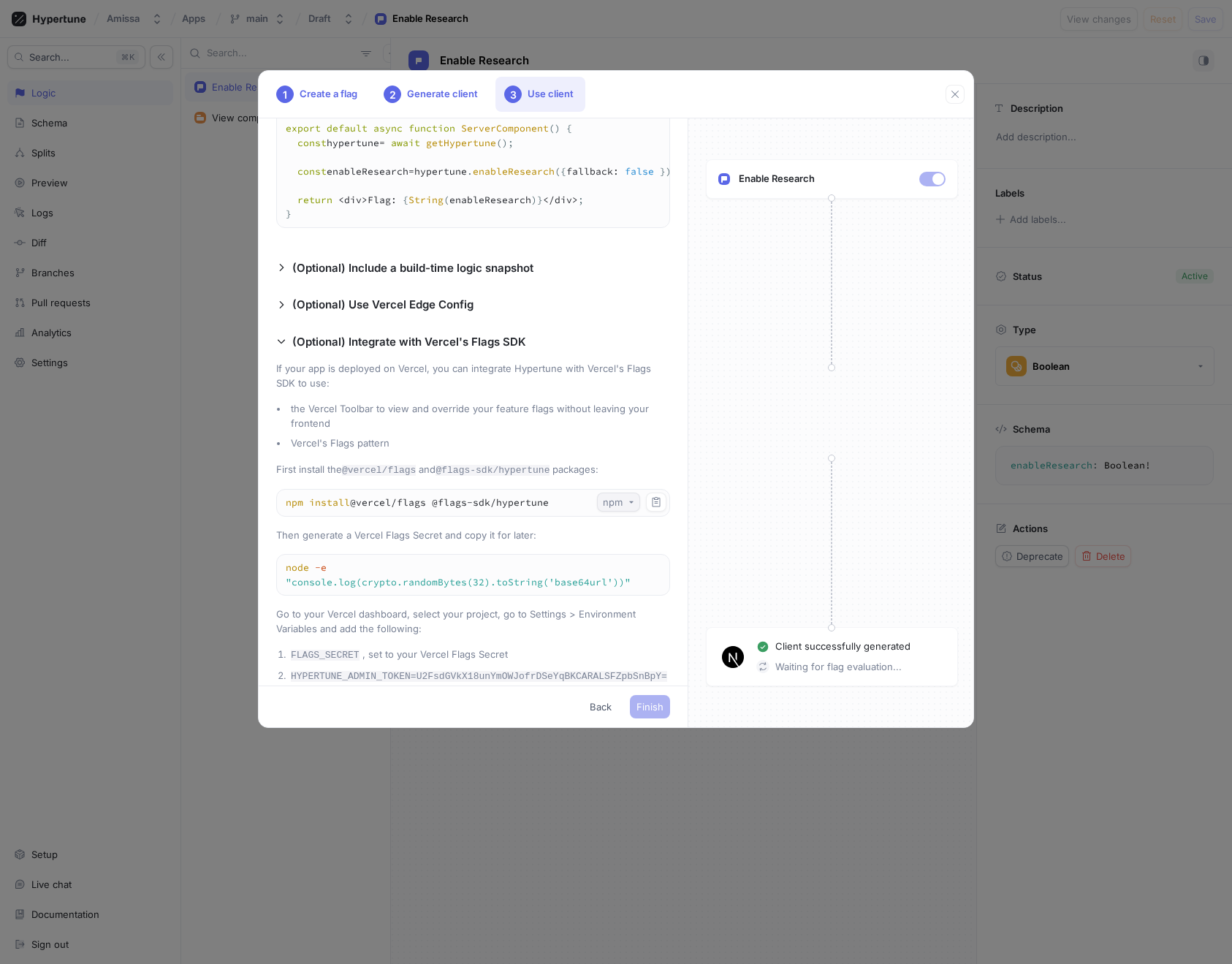
click at [628, 505] on icon "button" at bounding box center [631, 502] width 6 height 6
click at [622, 585] on span "pnpm" at bounding box center [619, 589] width 26 height 13
type textarea "pnpm add @vercel/edge-config"
type textarea "pnpm add @vercel/flags @flags-sdk/hypertune"
type textarea "pnpm hypertune"
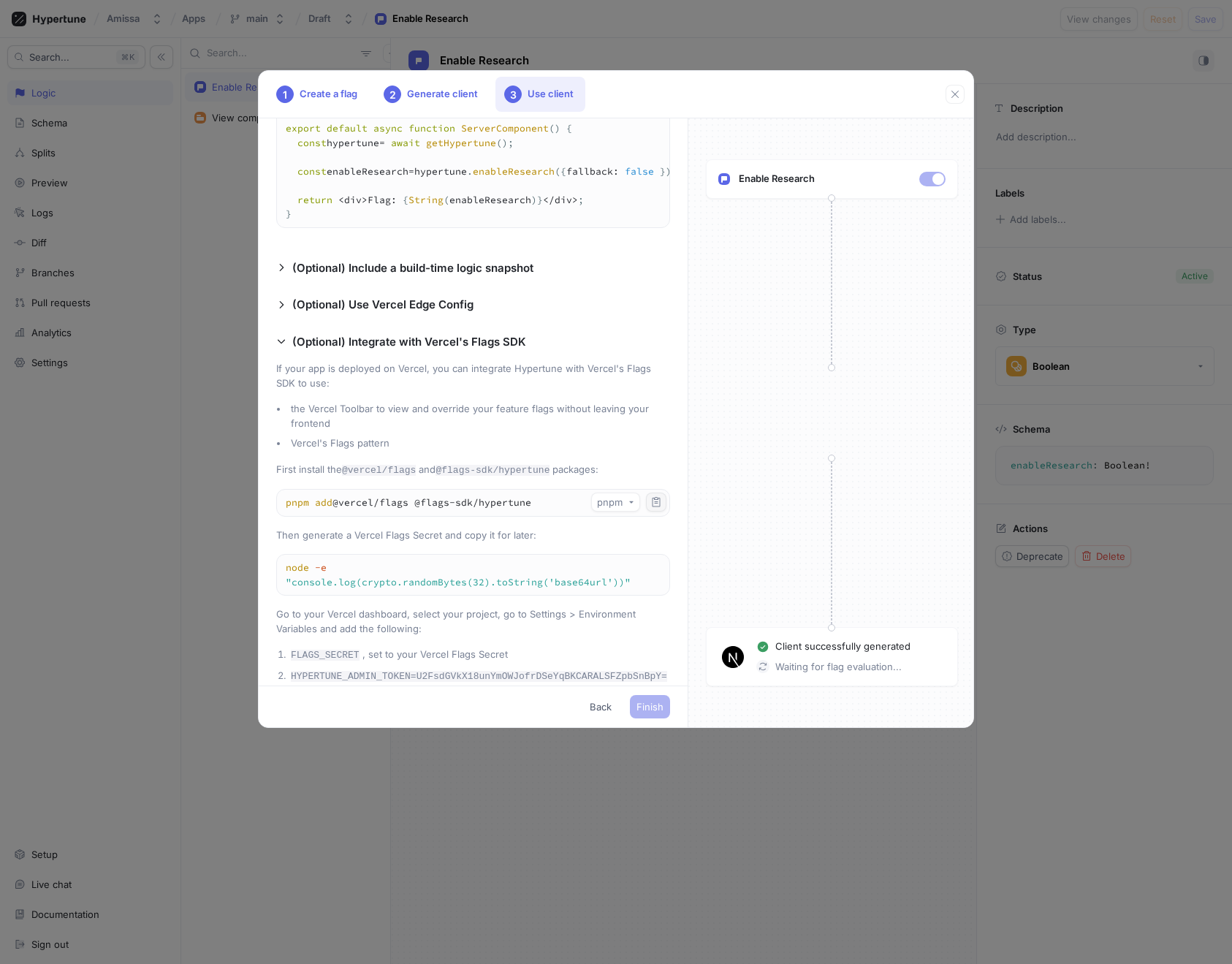
click at [653, 508] on icon "button" at bounding box center [656, 502] width 12 height 12
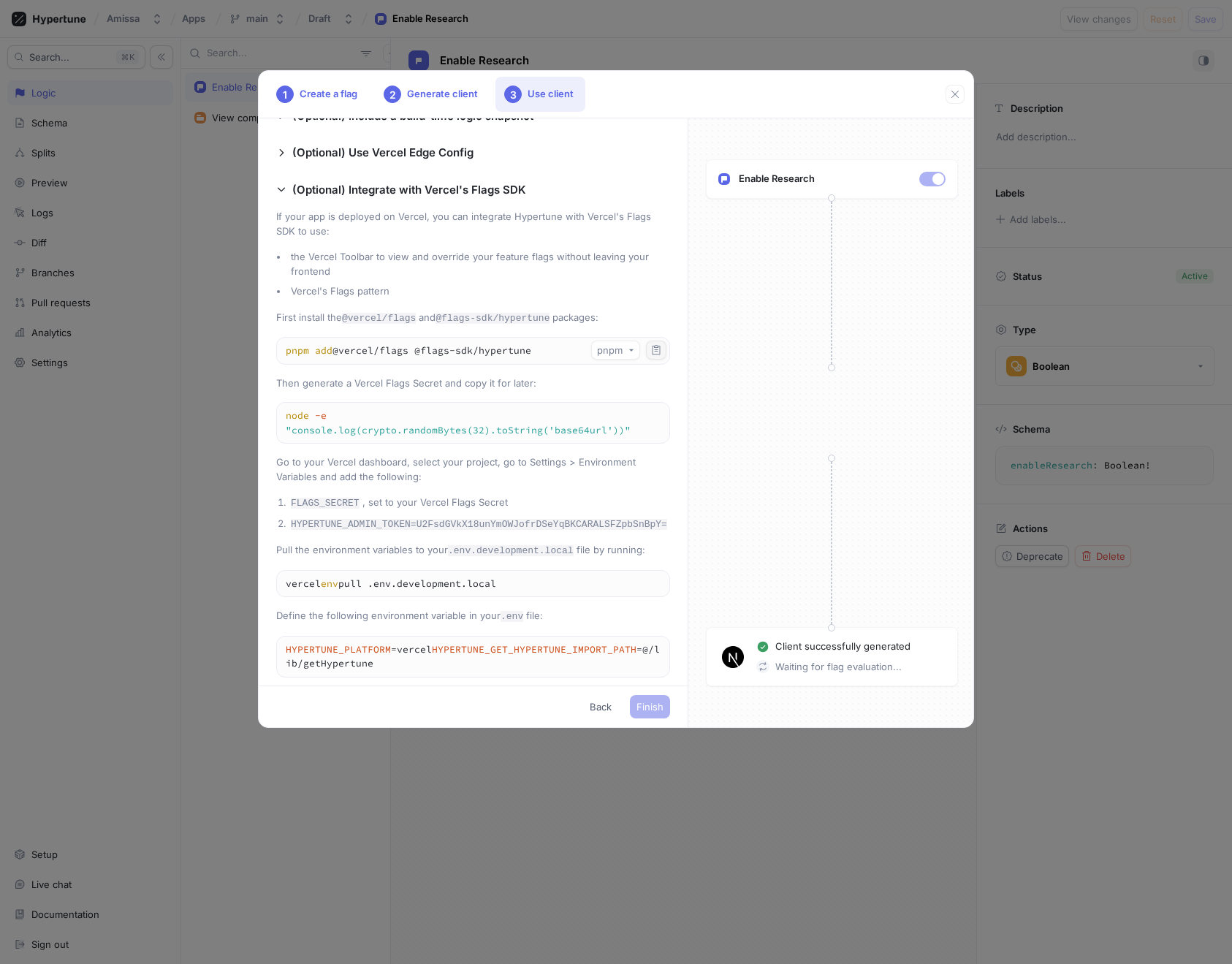
scroll to position [729, 0]
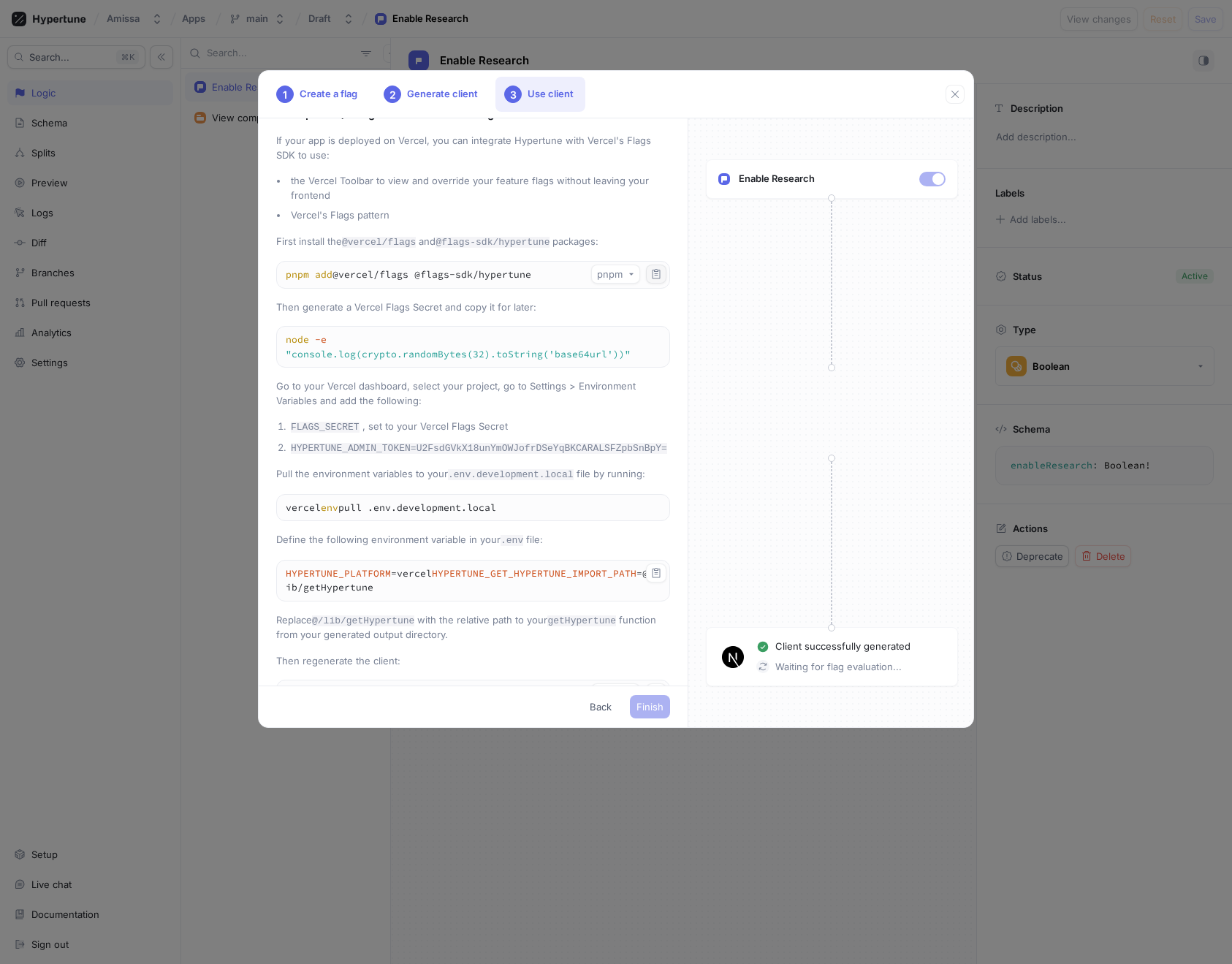
drag, startPoint x: 284, startPoint y: 564, endPoint x: 609, endPoint y: 575, distance: 325.2
click at [609, 575] on textarea "HYPERTUNE_PLATFORM=vercel HYPERTUNE_GET_HYPERTUNE_IMPORT_PATH=@/lib/getHypertune" at bounding box center [473, 581] width 393 height 41
click at [655, 567] on icon "button" at bounding box center [656, 573] width 12 height 12
click at [652, 279] on icon "button" at bounding box center [656, 273] width 8 height 10
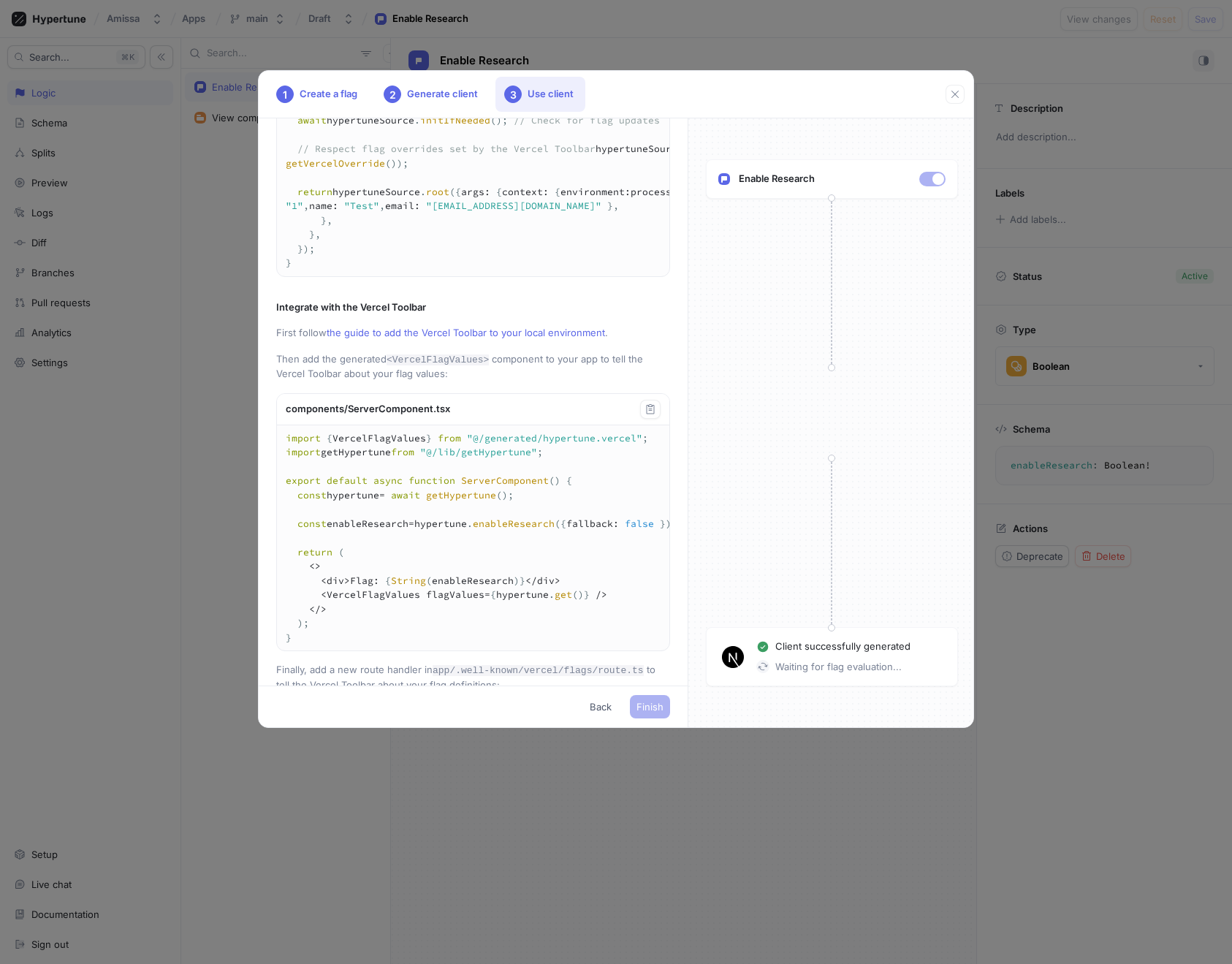
scroll to position [2245, 0]
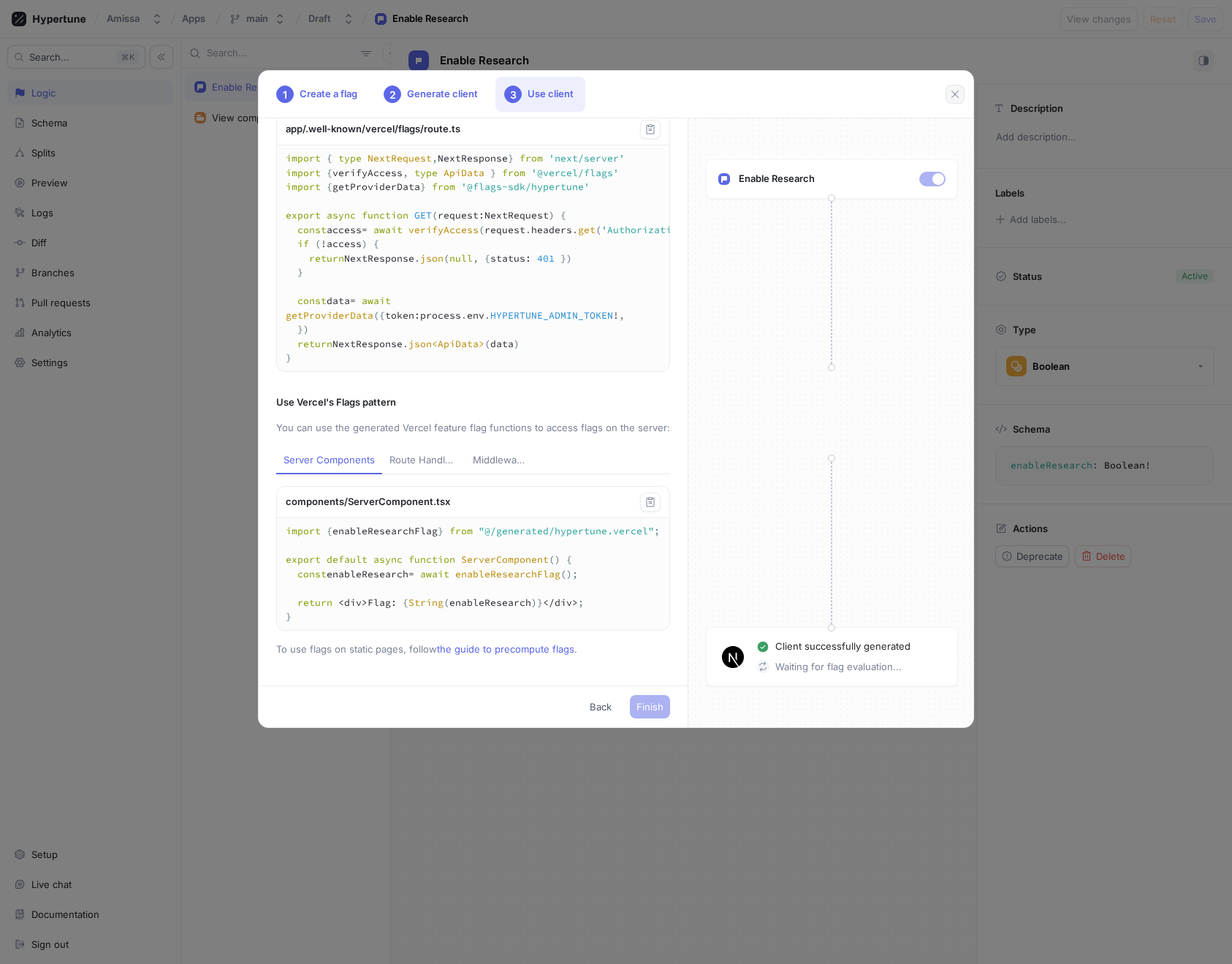
click at [956, 91] on icon "button" at bounding box center [956, 95] width 12 height 12
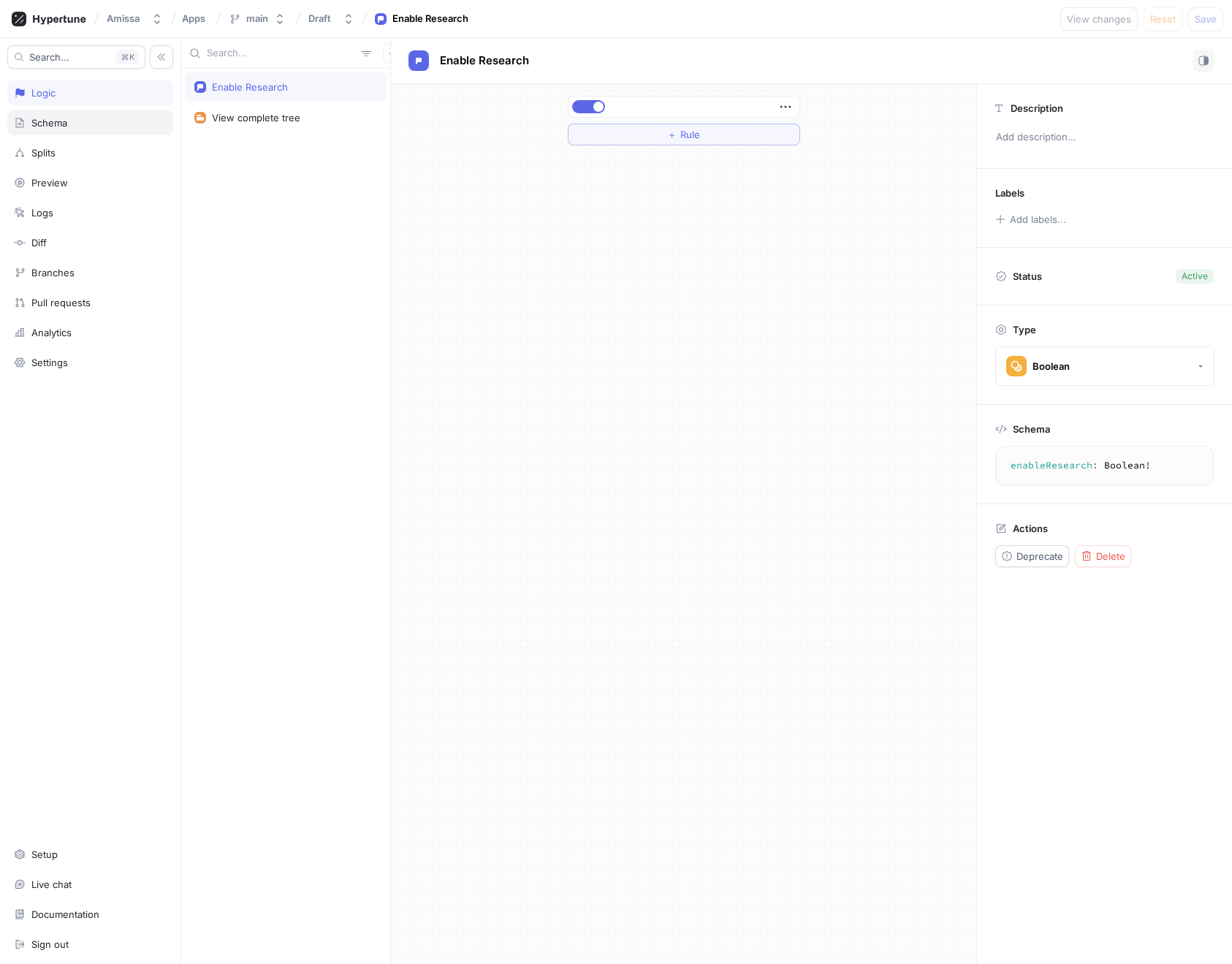
click at [43, 119] on div "Schema" at bounding box center [50, 123] width 36 height 12
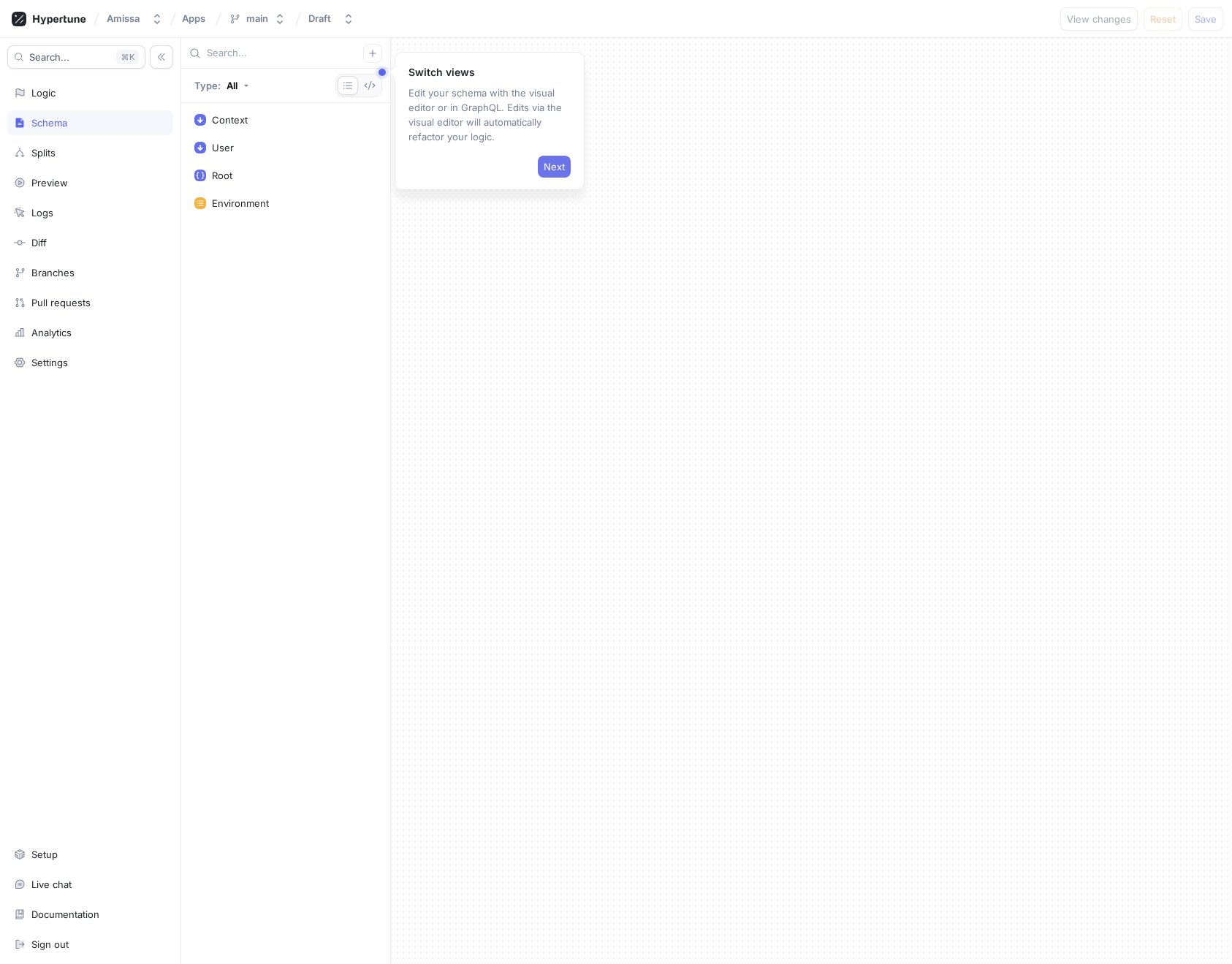
click at [558, 165] on span "Next" at bounding box center [554, 167] width 21 height 9
click at [537, 213] on span "Next" at bounding box center [541, 212] width 21 height 9
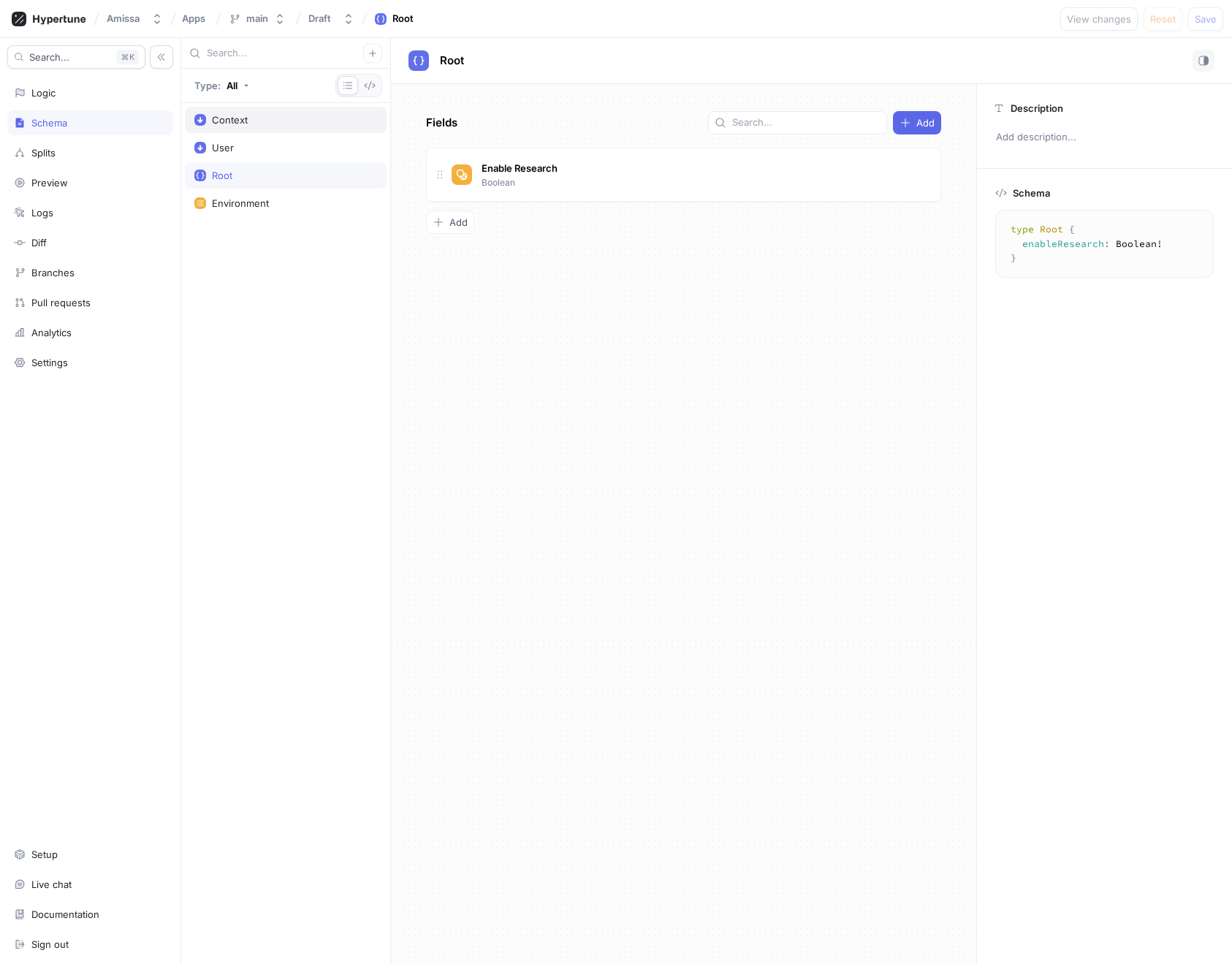
click at [304, 123] on div "Context" at bounding box center [285, 120] width 182 height 12
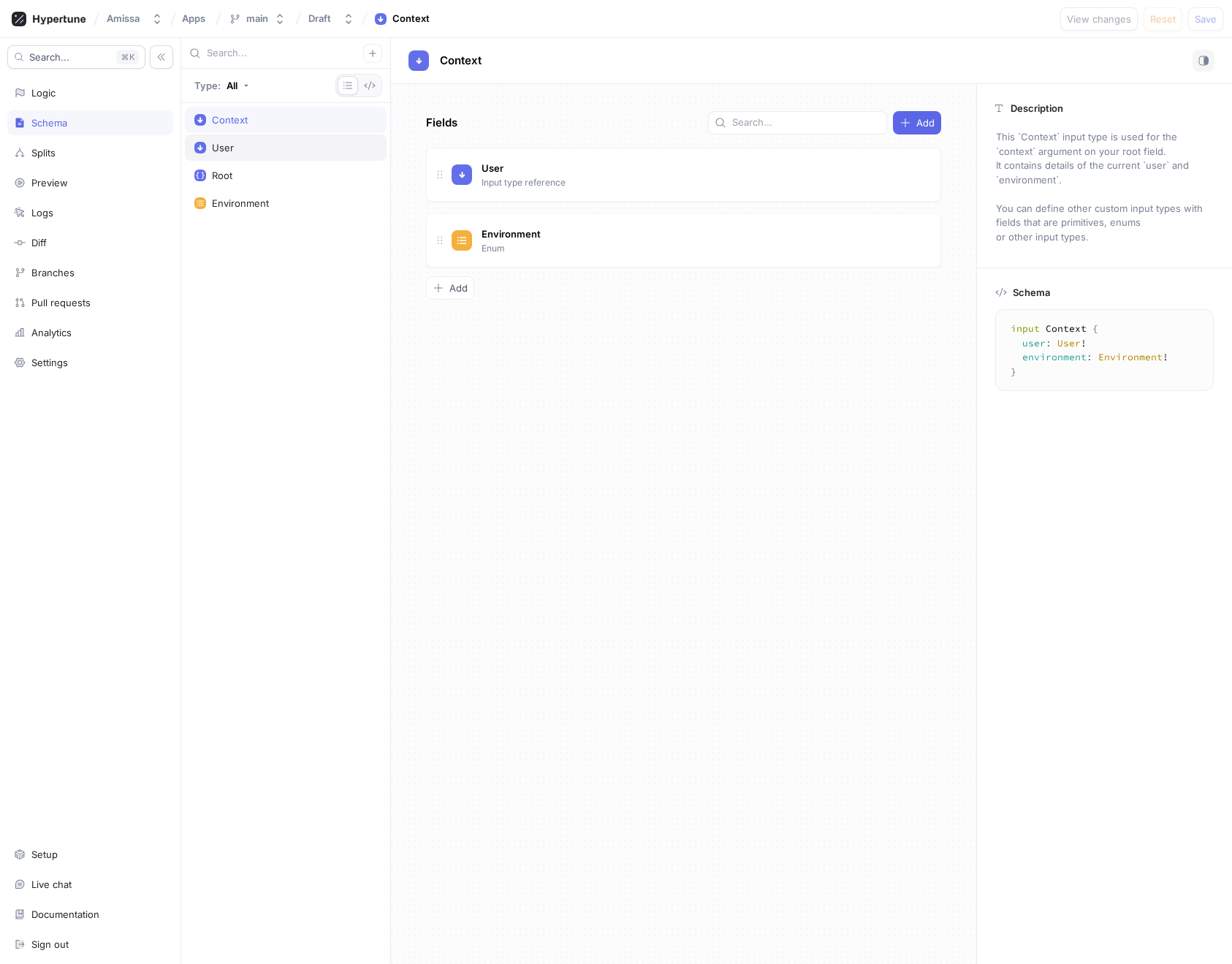
click at [307, 143] on div "User" at bounding box center [285, 148] width 182 height 12
type textarea "input User { id: String! name: String! email: String! }"
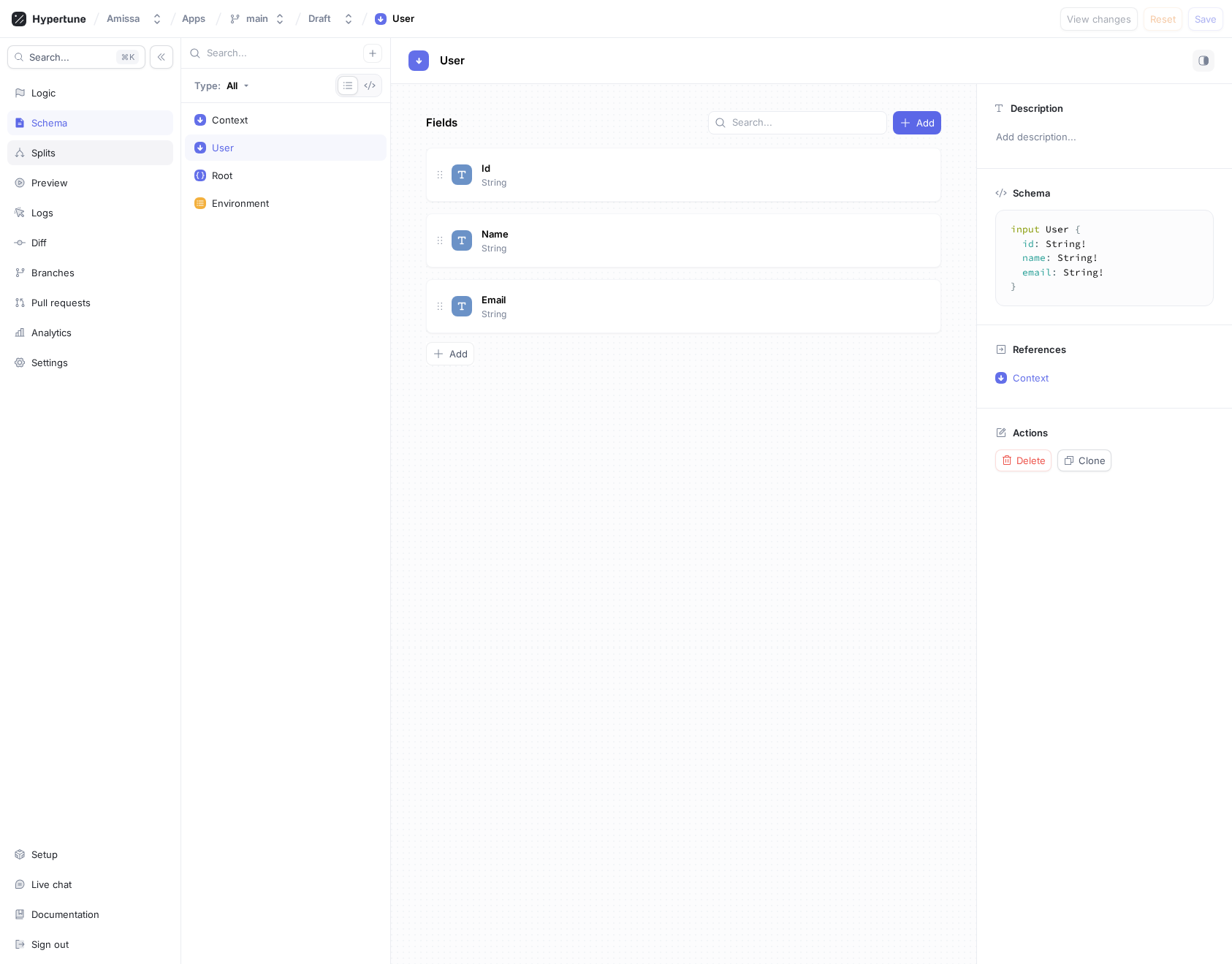
click at [48, 152] on div "Splits" at bounding box center [44, 153] width 24 height 12
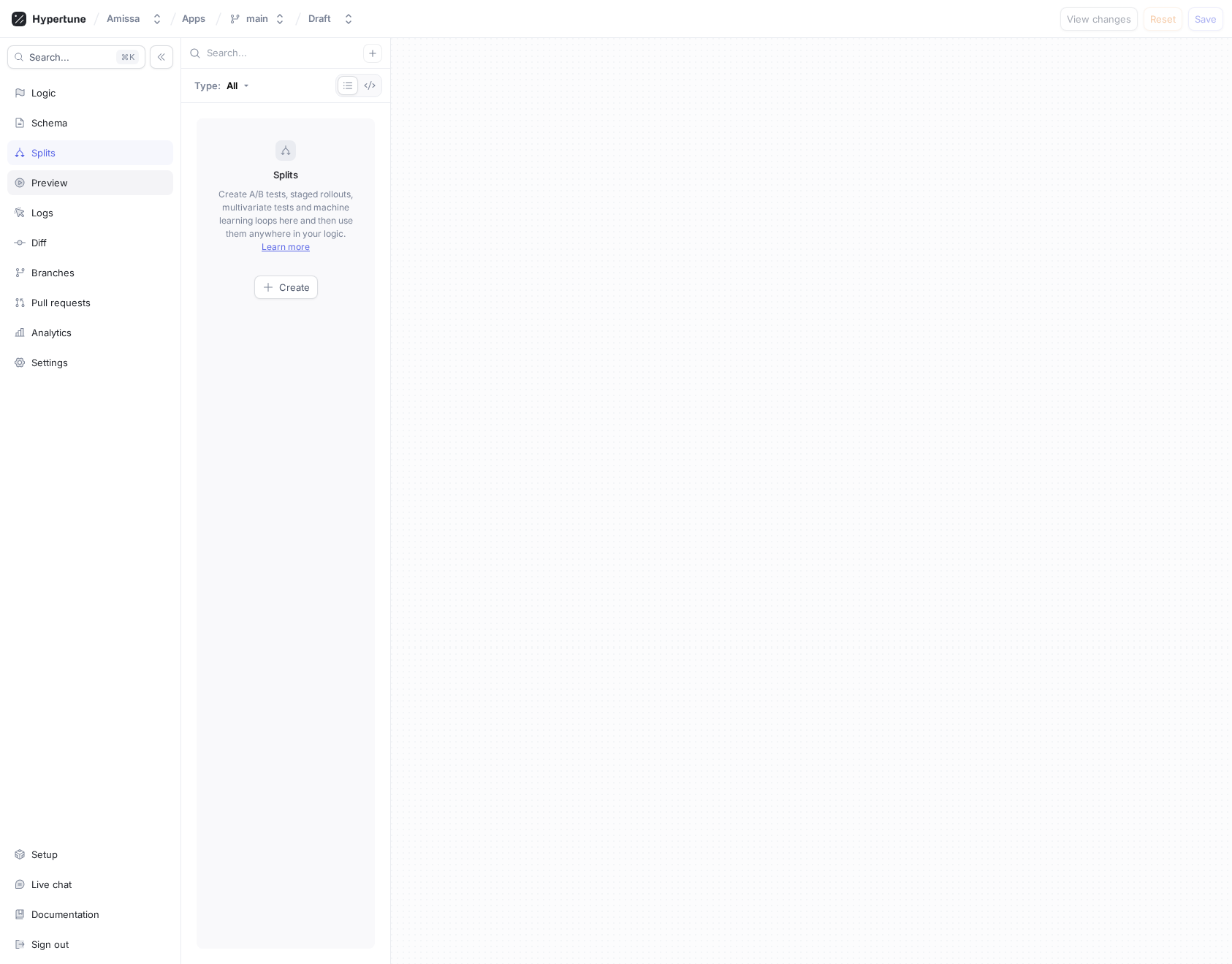
click at [55, 187] on div "Preview" at bounding box center [50, 183] width 37 height 12
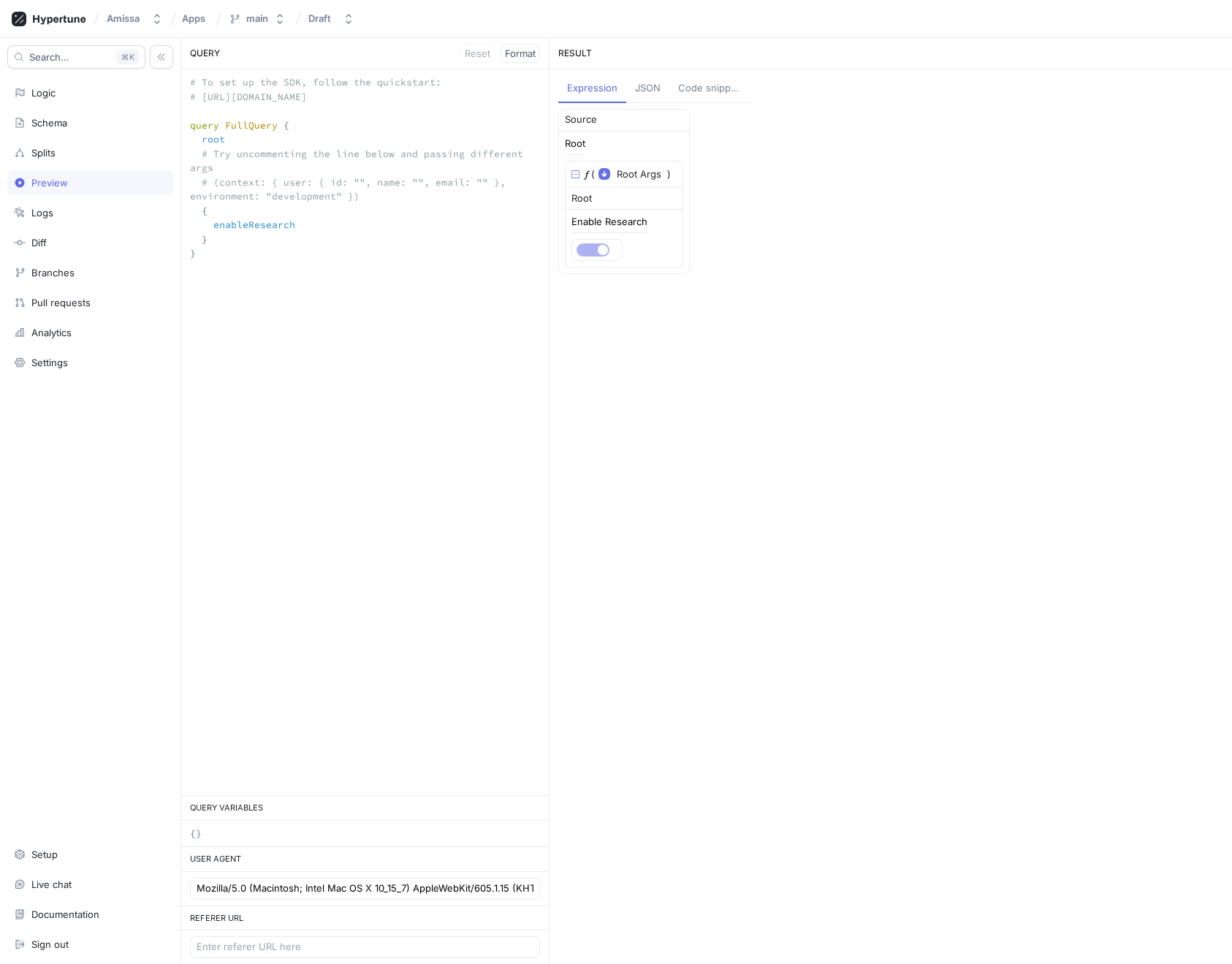
click at [679, 89] on div "Code snippets" at bounding box center [710, 88] width 65 height 14
click at [616, 125] on div "cURL" at bounding box center [615, 122] width 23 height 14
click at [561, 118] on button "SDK" at bounding box center [577, 122] width 37 height 28
click at [613, 149] on span "Open setup wizard" at bounding box center [622, 153] width 86 height 9
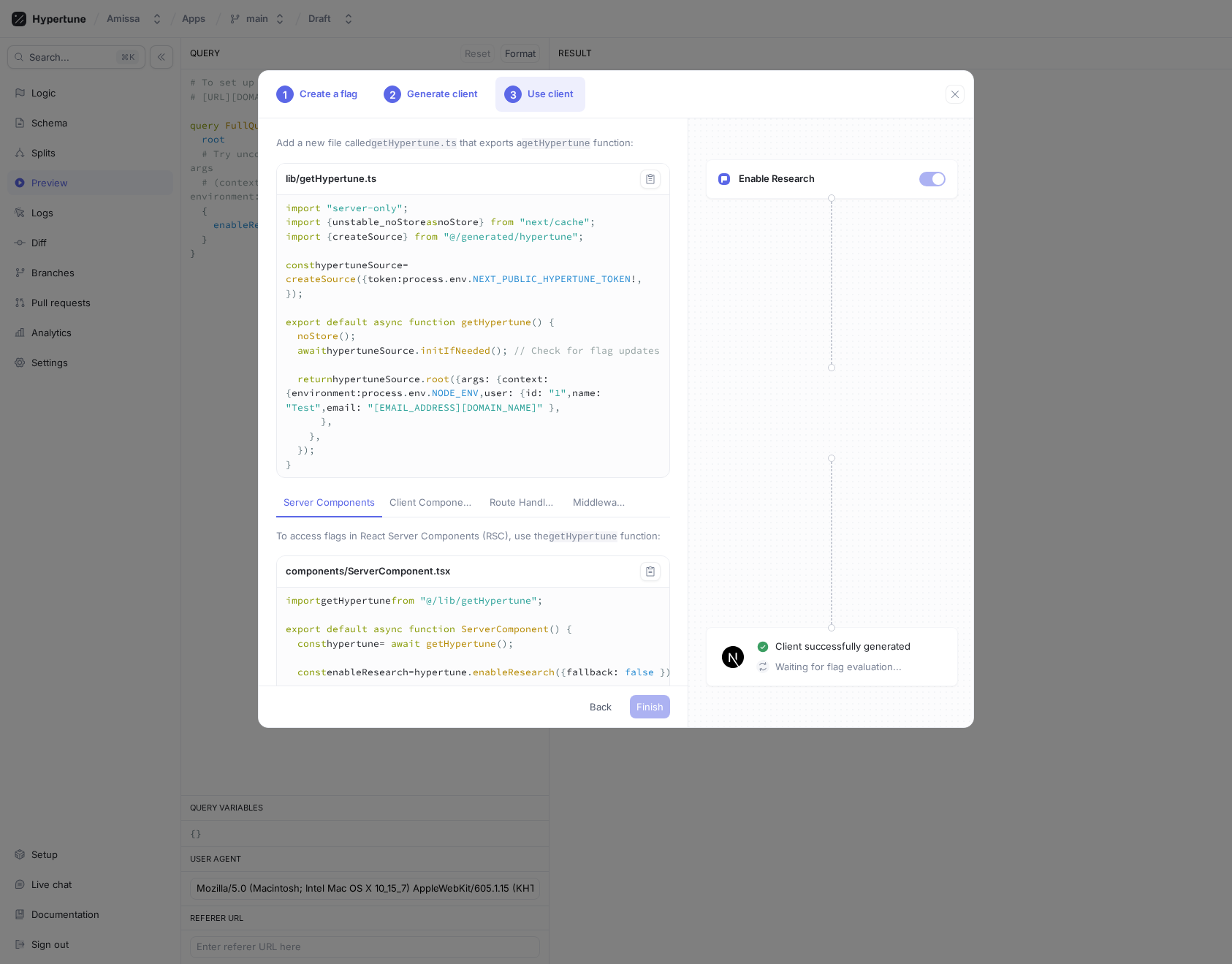
click at [815, 670] on p "Waiting for flag evaluation..." at bounding box center [839, 667] width 126 height 14
click at [816, 670] on p "Waiting for flag evaluation..." at bounding box center [839, 667] width 126 height 14
click at [732, 661] on img at bounding box center [733, 657] width 22 height 22
click at [848, 601] on div "Enable Research Client successfully generated Waiting for flag evaluation..." at bounding box center [832, 423] width 287 height 609
click at [953, 95] on icon "button" at bounding box center [956, 95] width 12 height 12
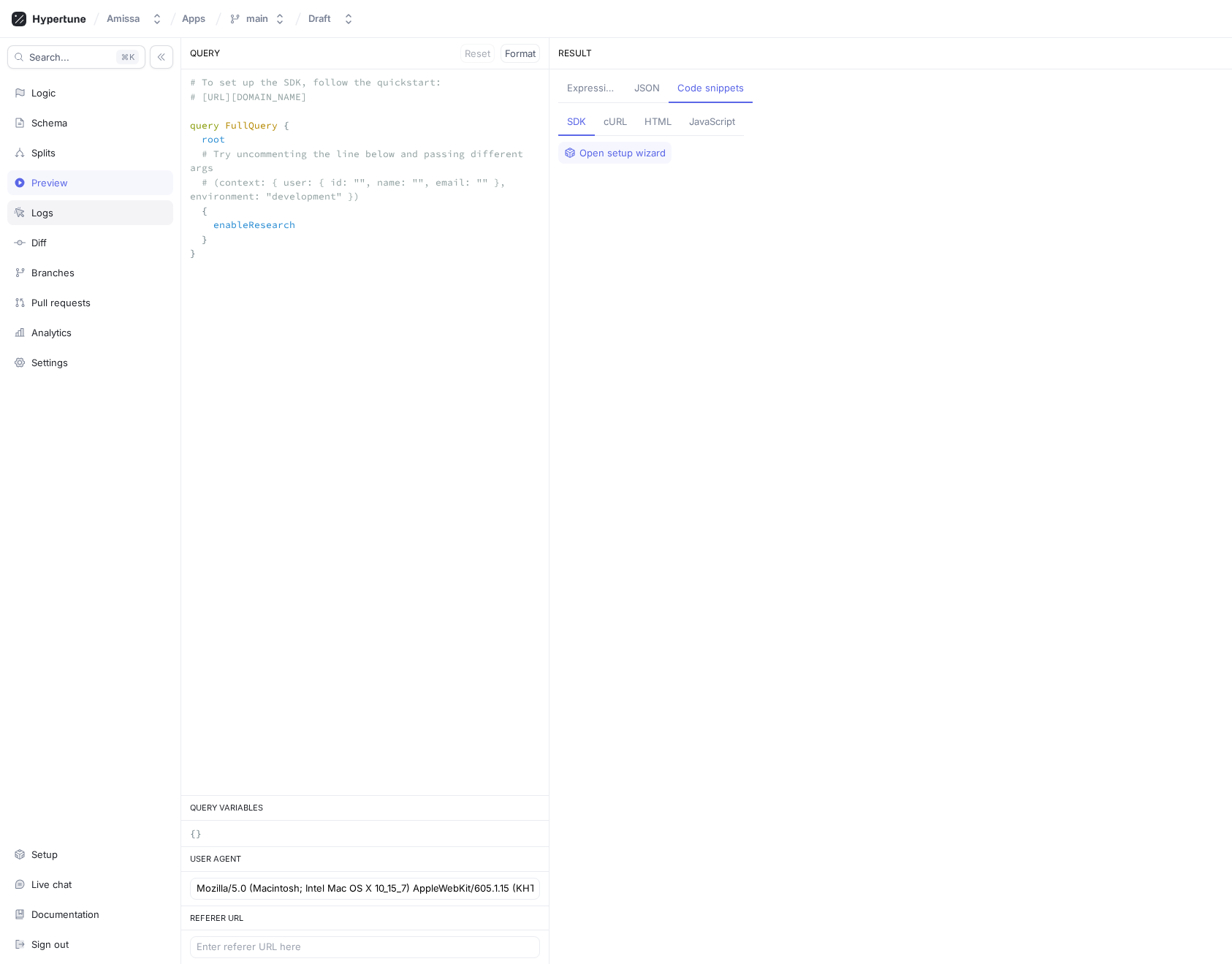
click at [50, 212] on div "Logs" at bounding box center [42, 213] width 22 height 12
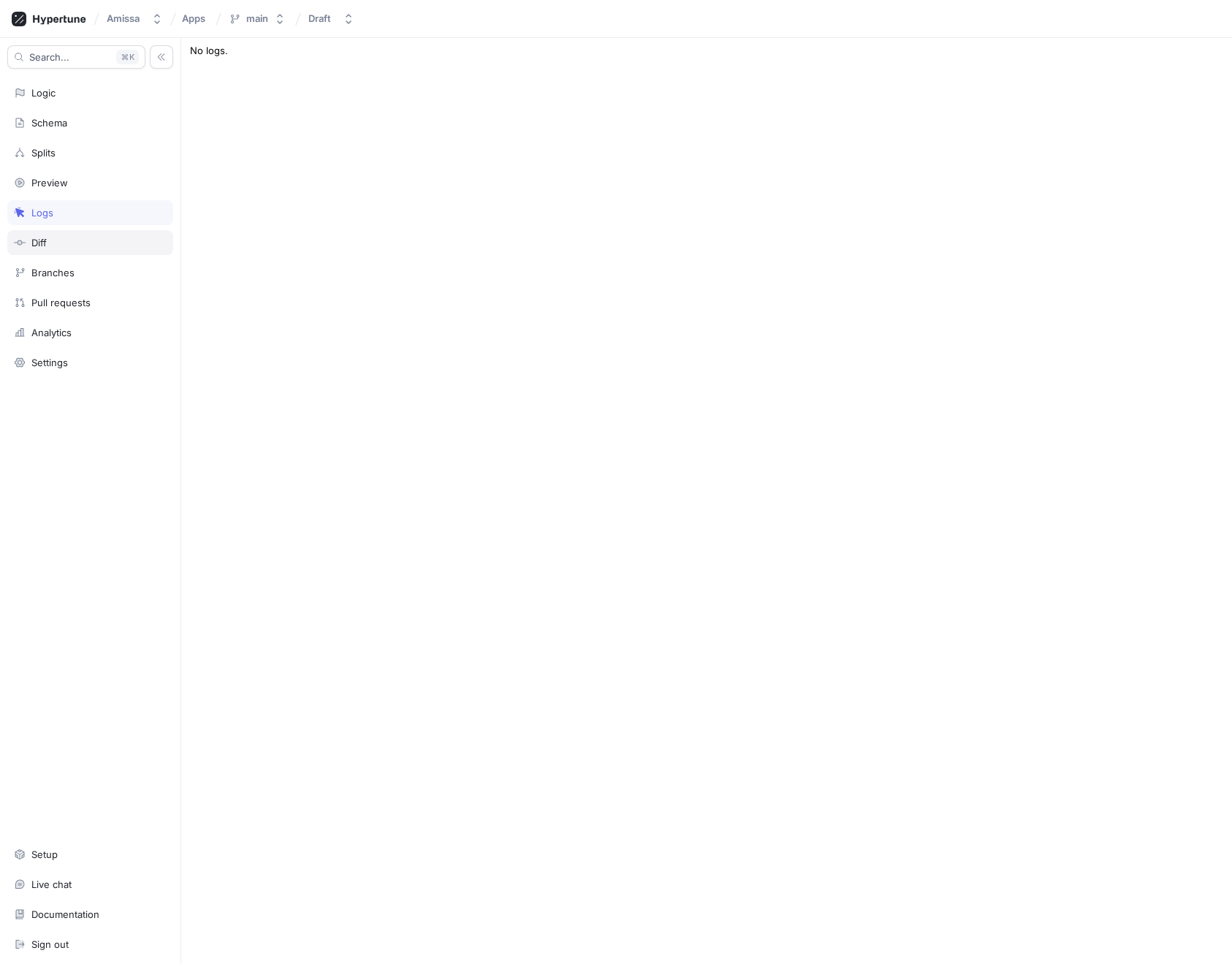
click at [56, 239] on div "Diff" at bounding box center [89, 243] width 152 height 12
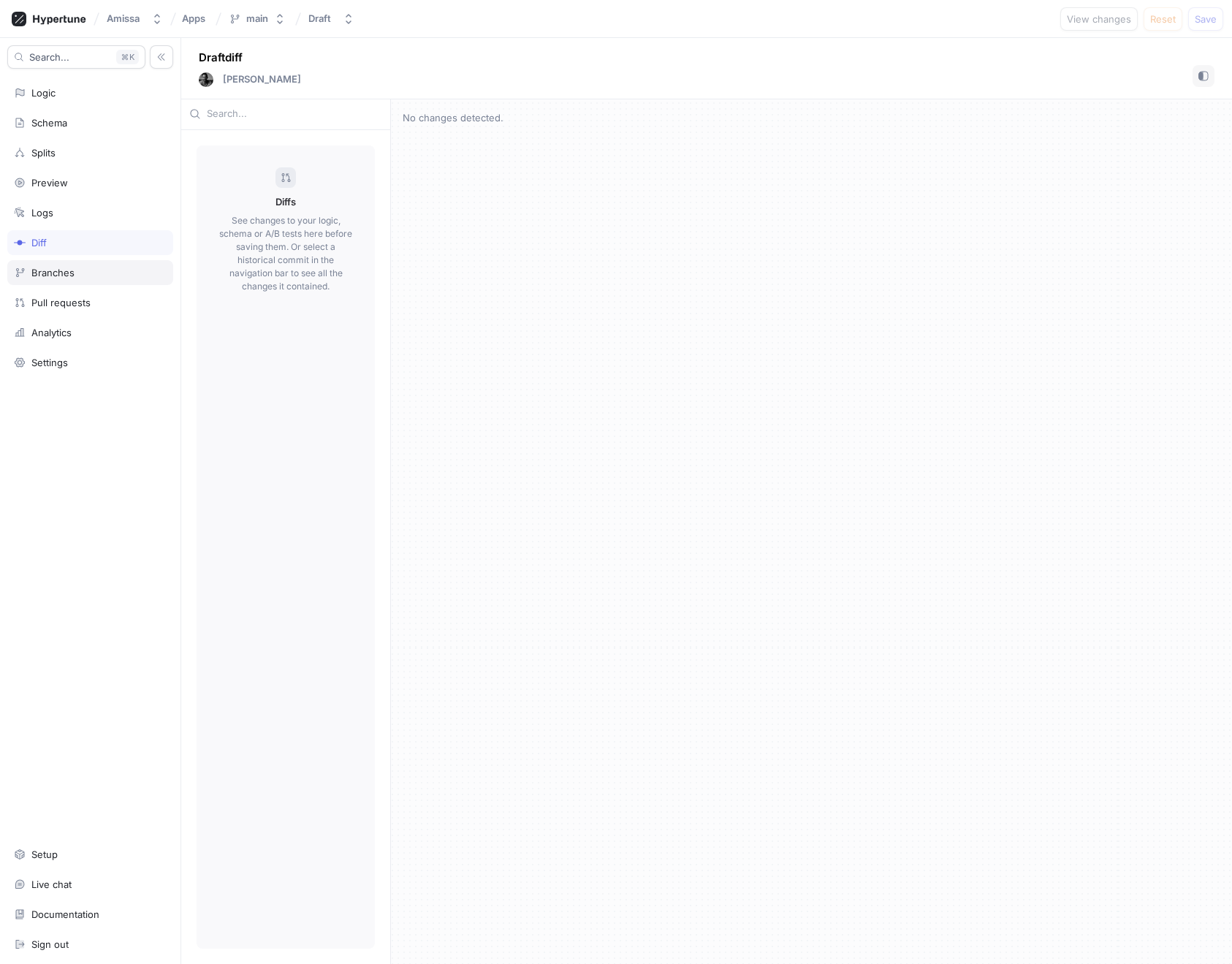
click at [63, 282] on div "Branches" at bounding box center [90, 273] width 166 height 25
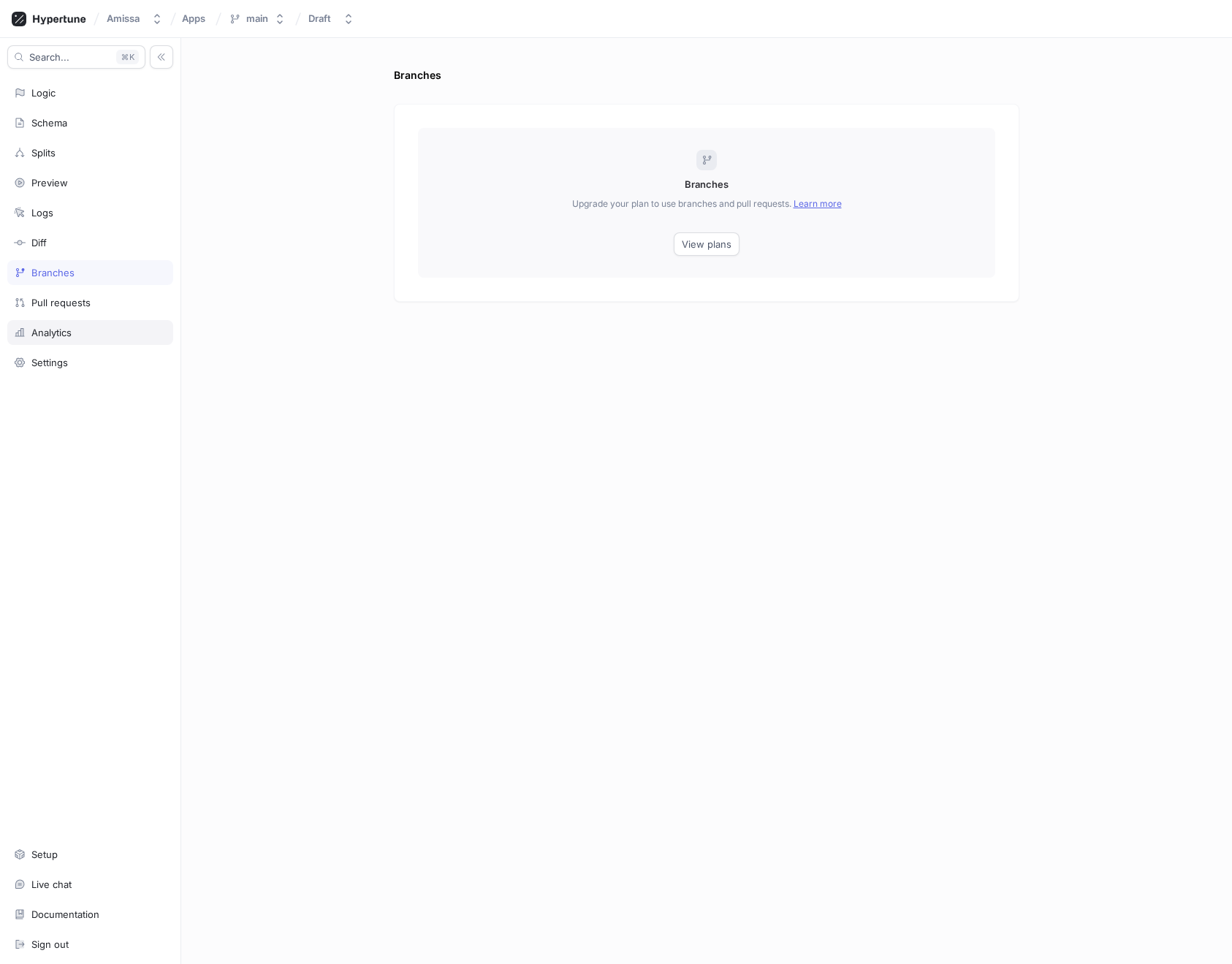
click at [89, 323] on div "Analytics" at bounding box center [90, 332] width 166 height 25
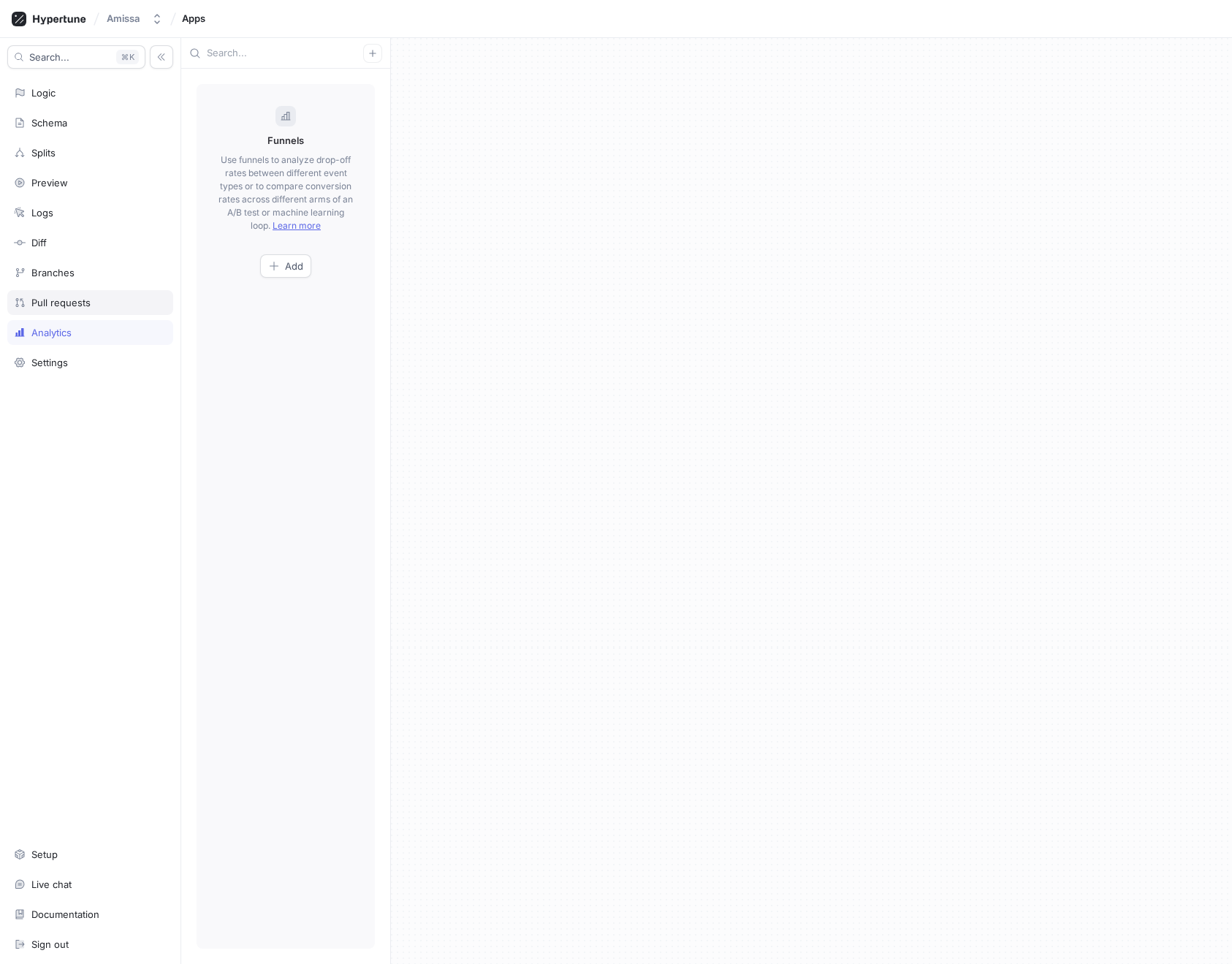
click at [83, 306] on div "Pull requests" at bounding box center [61, 303] width 59 height 12
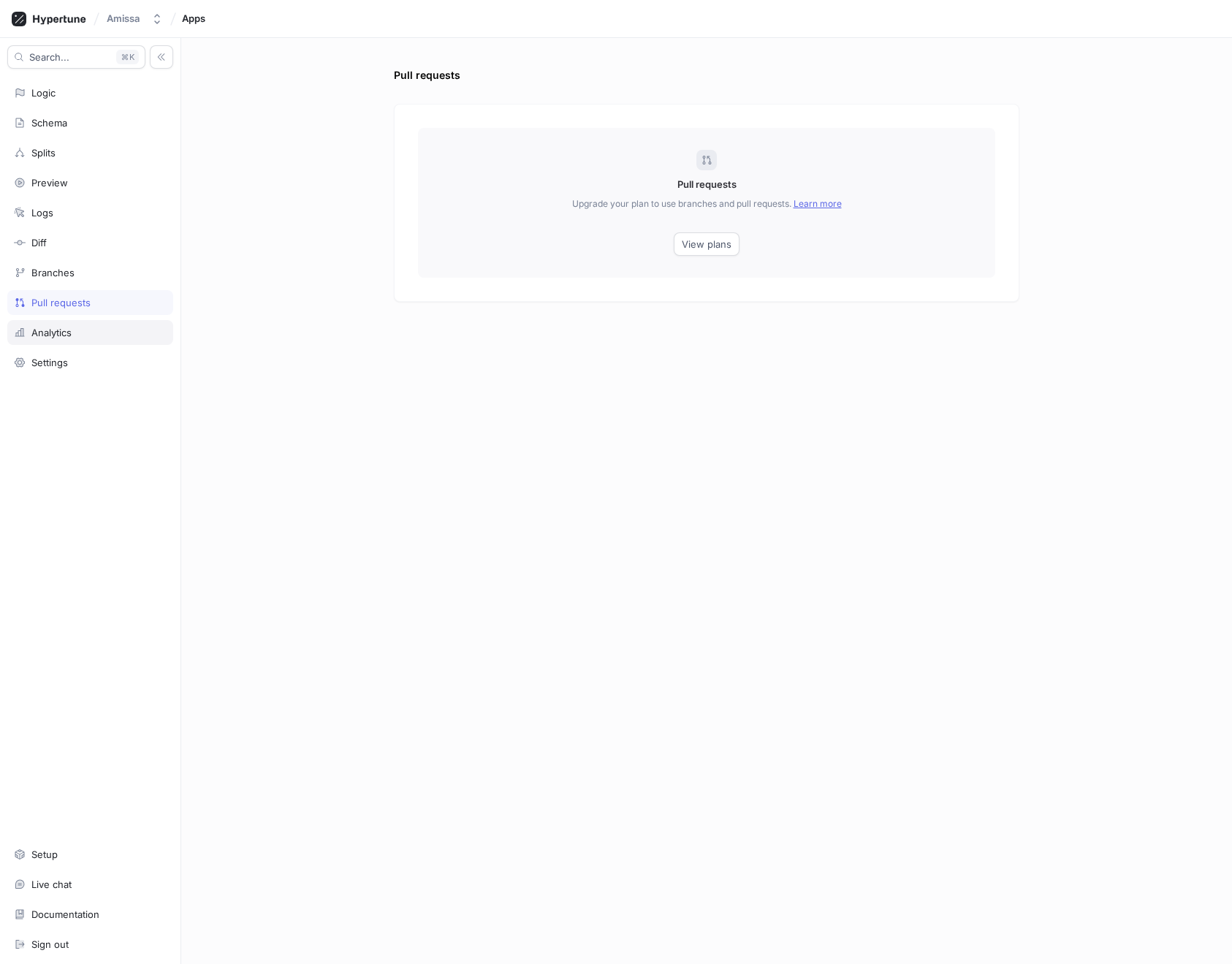
click at [80, 339] on div "Analytics" at bounding box center [90, 332] width 166 height 25
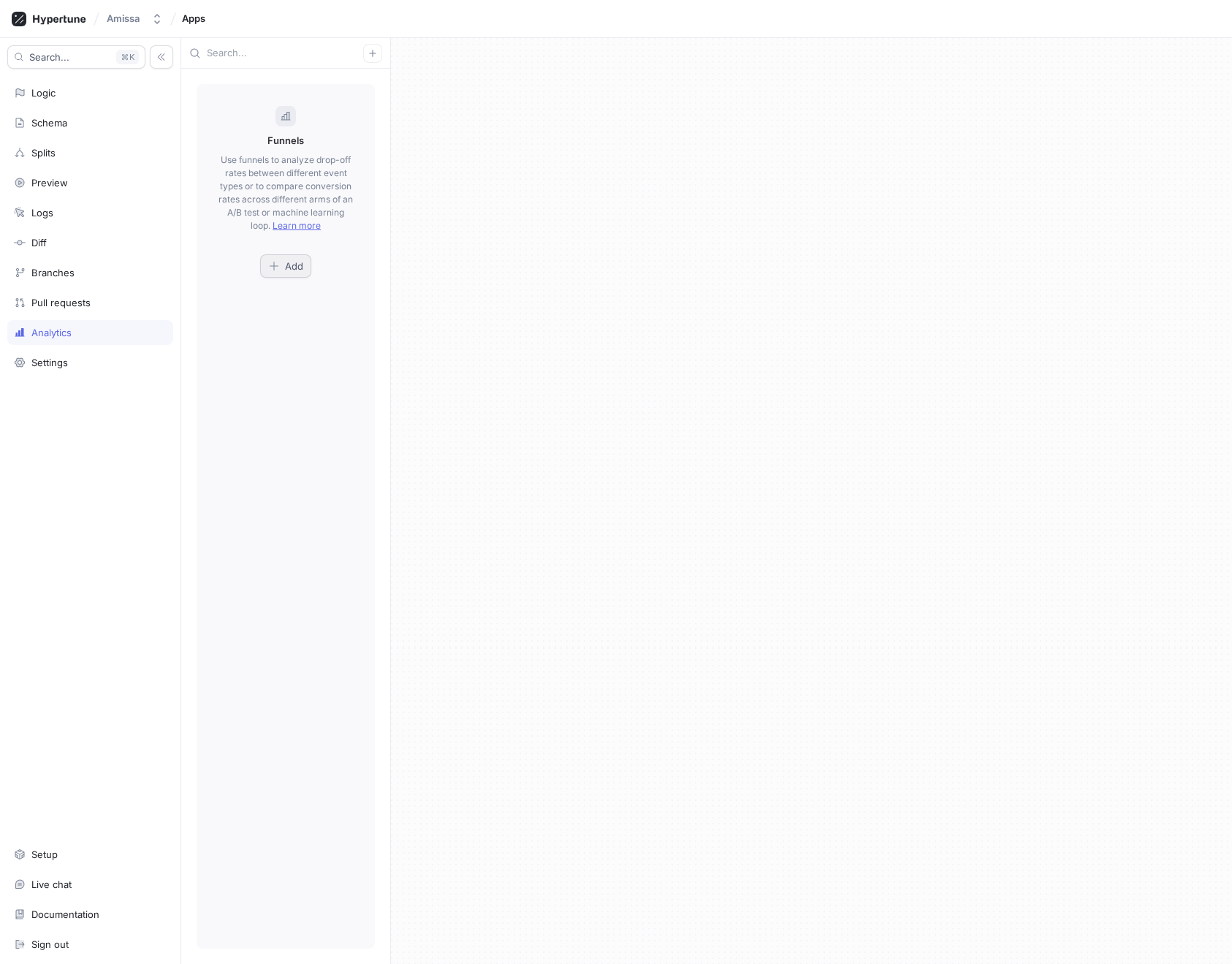
click at [280, 270] on icon "button" at bounding box center [274, 267] width 12 height 12
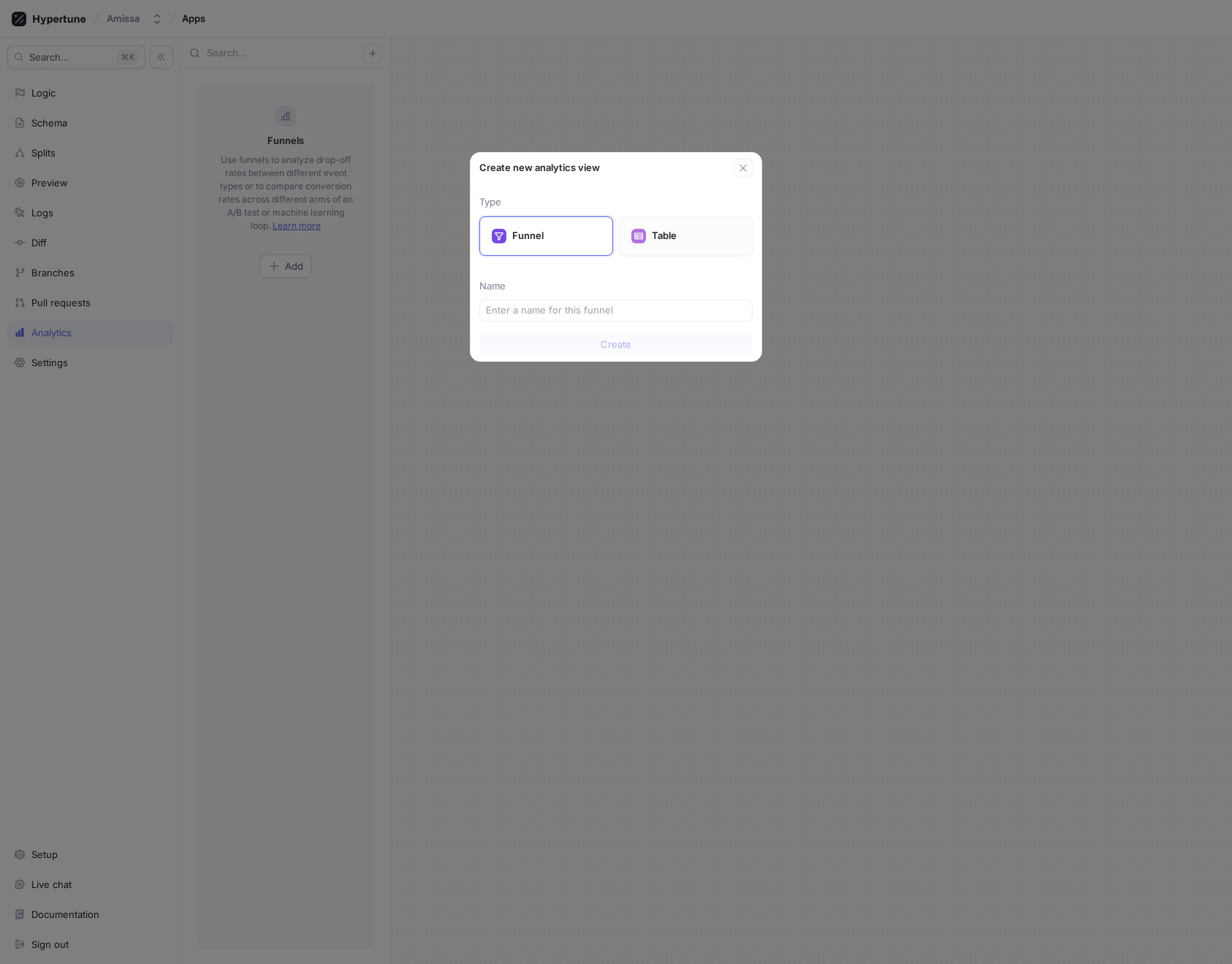
click at [730, 235] on p "Table" at bounding box center [696, 236] width 89 height 14
click at [544, 235] on p "Funnel" at bounding box center [556, 236] width 89 height 14
click at [709, 221] on div "Table" at bounding box center [686, 236] width 134 height 40
click at [738, 173] on icon "button" at bounding box center [743, 168] width 12 height 12
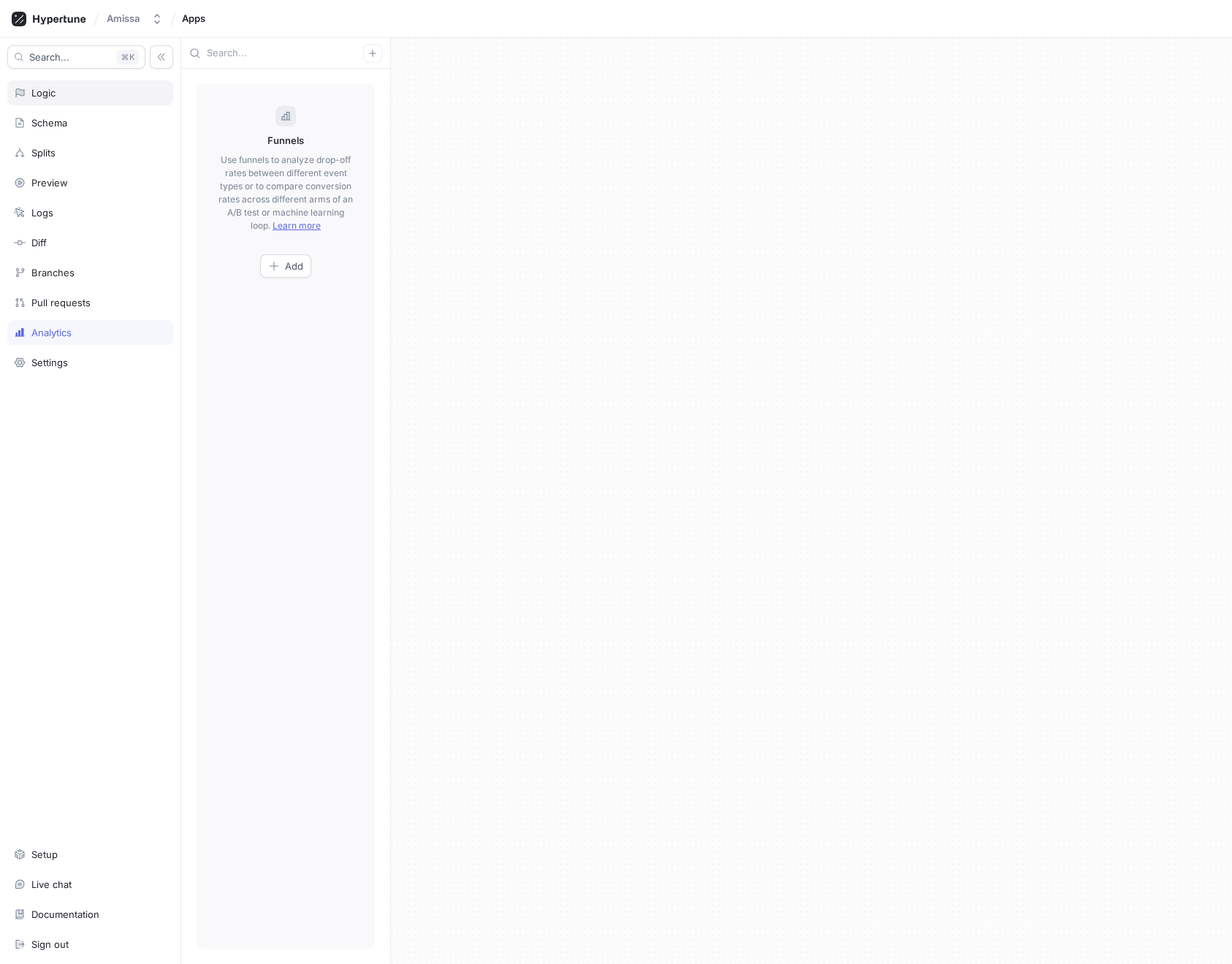
click at [72, 93] on div "Logic" at bounding box center [89, 93] width 152 height 12
